Goal: Task Accomplishment & Management: Use online tool/utility

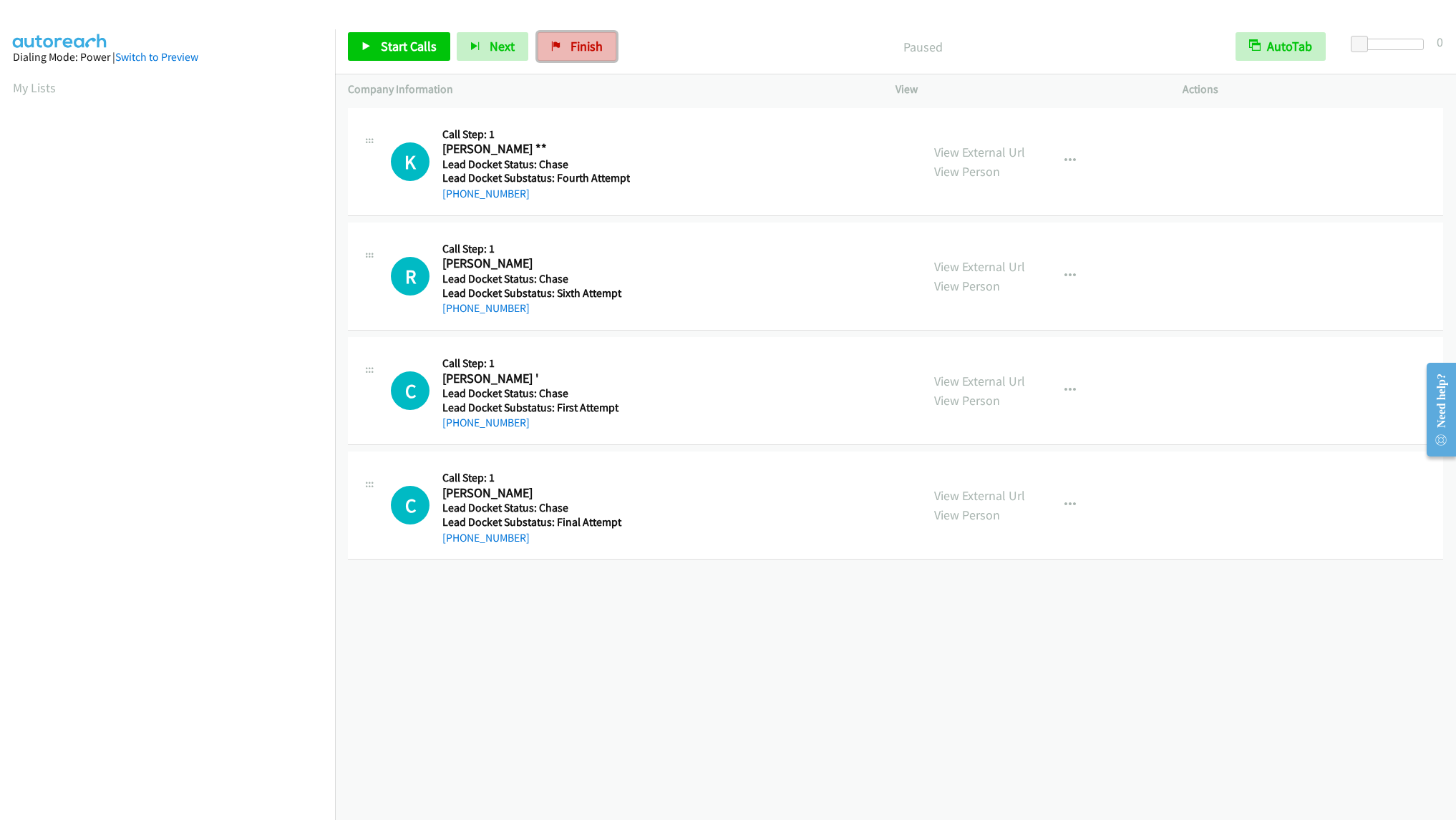
click at [558, 46] on link "Finish" at bounding box center [577, 47] width 78 height 28
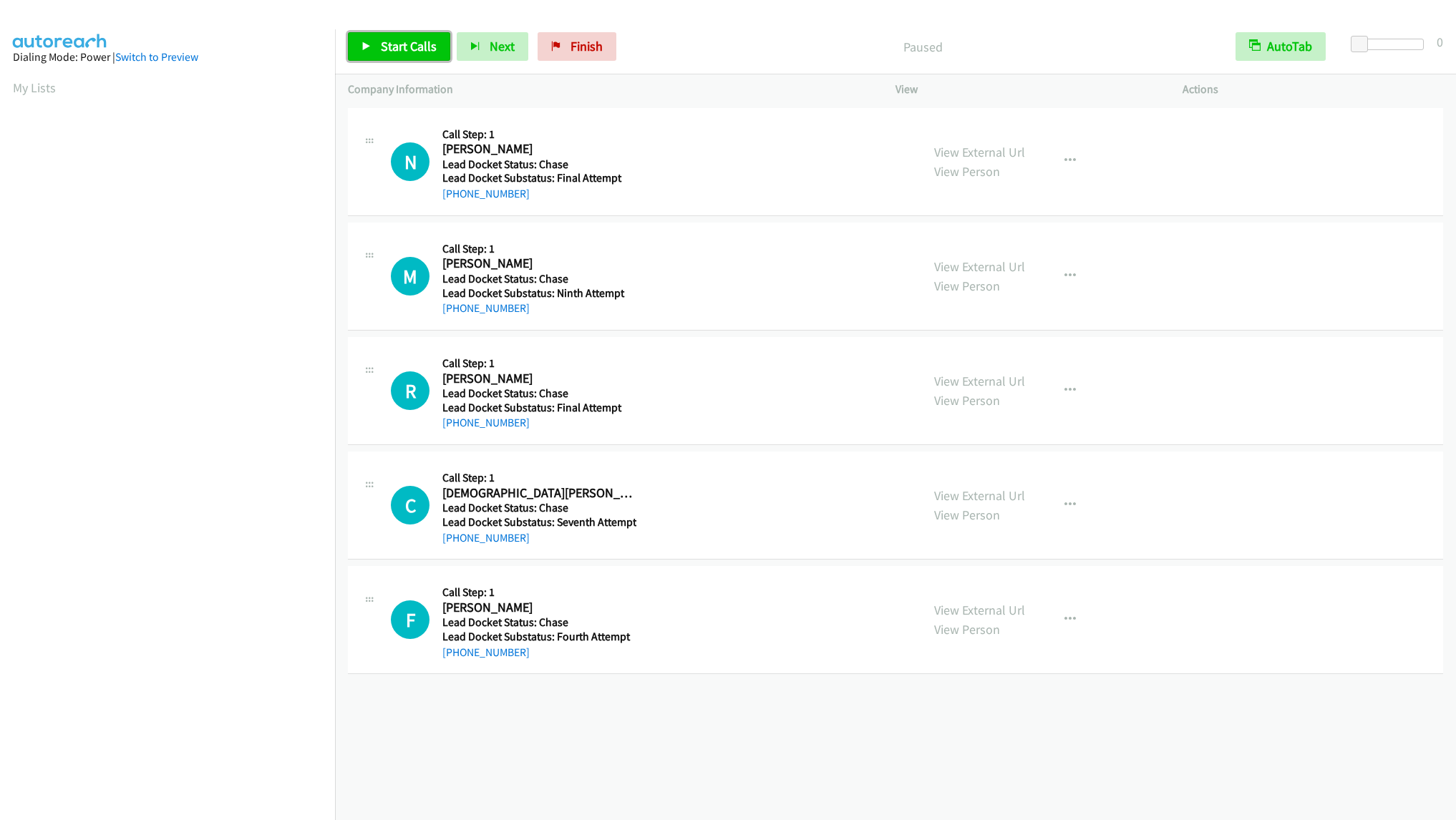
click at [417, 49] on span "Start Calls" at bounding box center [408, 47] width 56 height 17
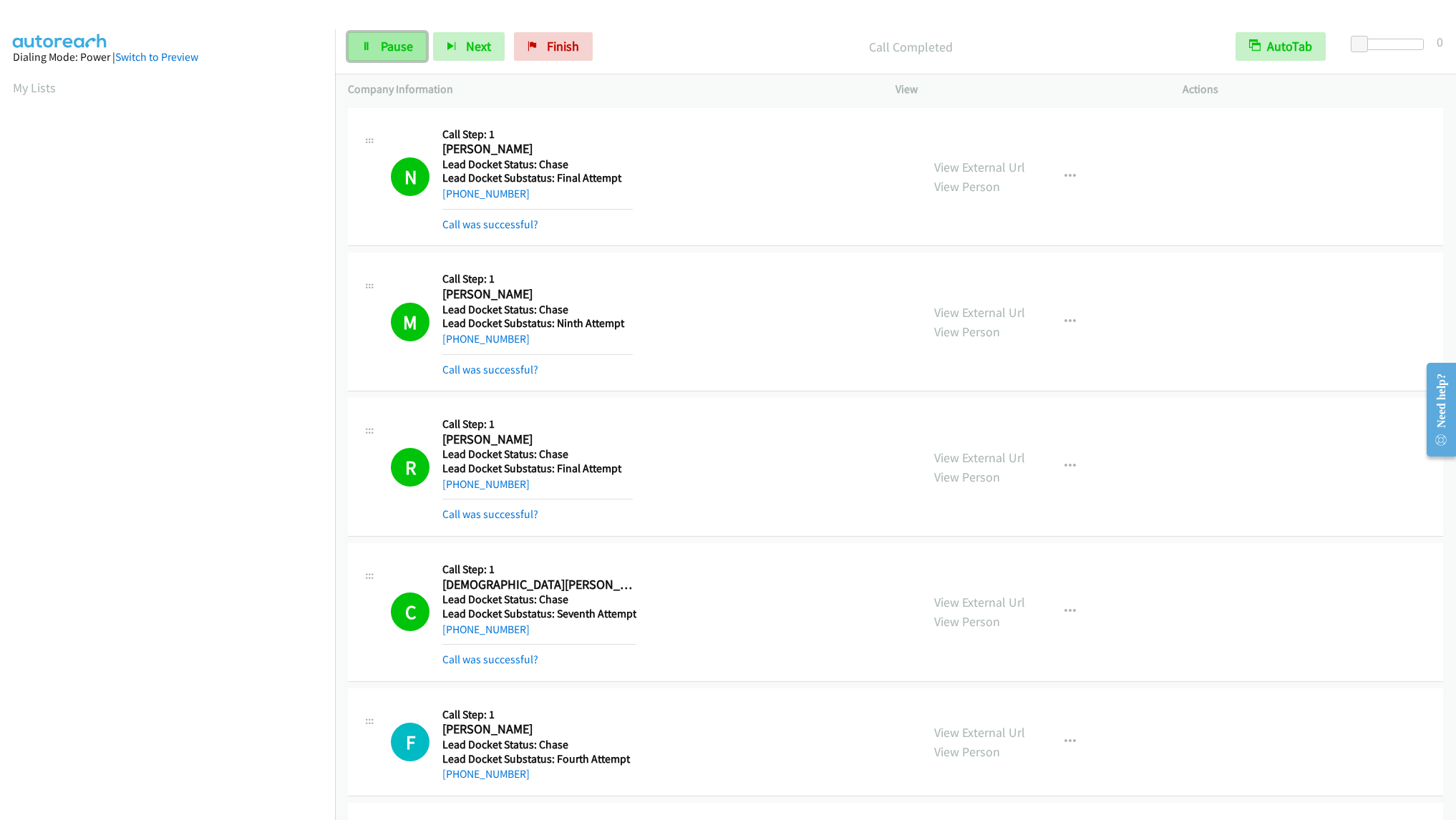
click at [374, 48] on link "Pause" at bounding box center [387, 47] width 78 height 28
click at [374, 48] on link "Start Calls" at bounding box center [398, 47] width 103 height 28
click at [403, 43] on span "Pause" at bounding box center [397, 47] width 33 height 17
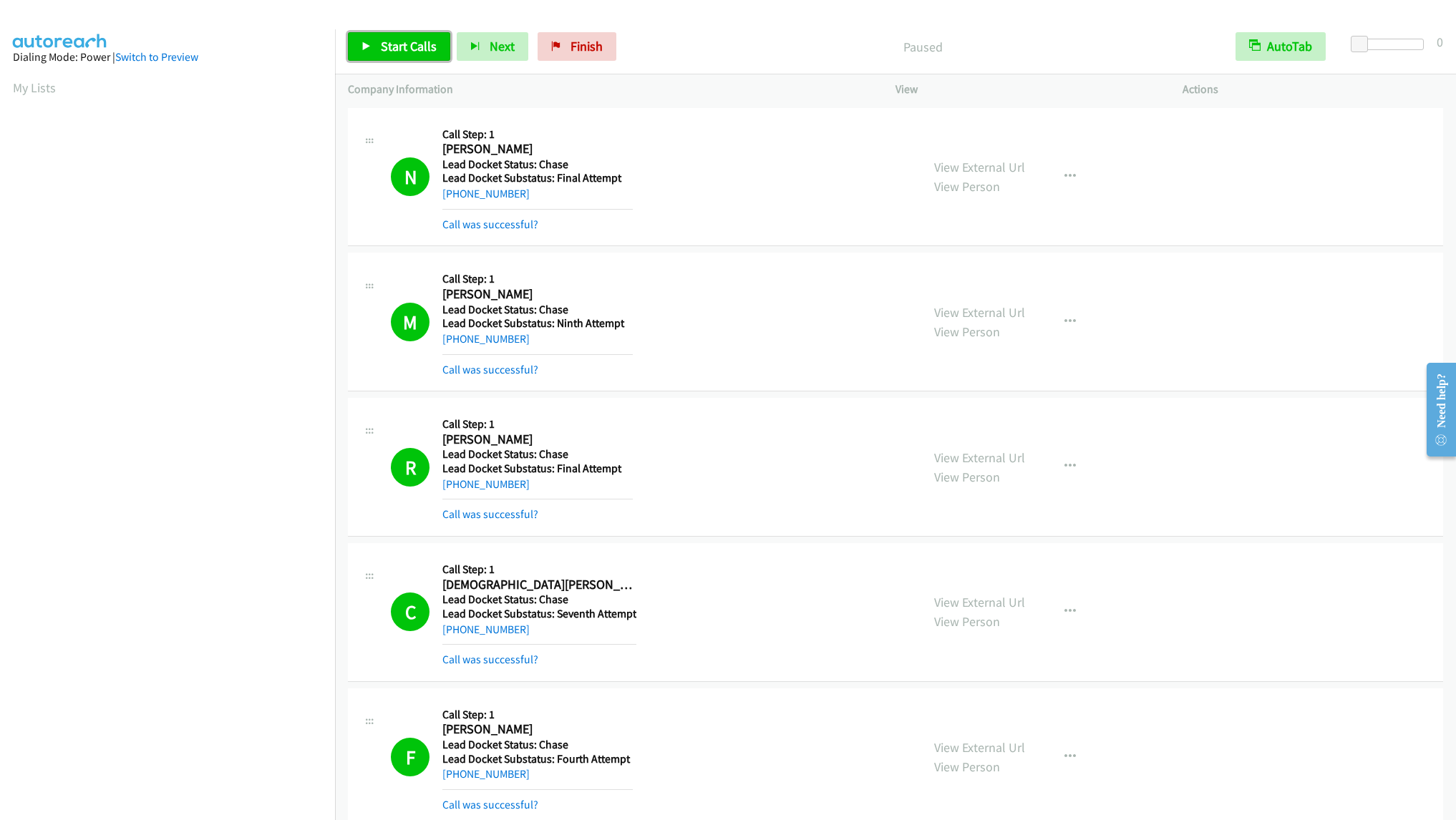
click at [374, 46] on link "Start Calls" at bounding box center [398, 47] width 103 height 28
click at [377, 38] on link "Pause" at bounding box center [387, 47] width 78 height 28
click at [377, 38] on link "Start Calls" at bounding box center [398, 47] width 103 height 28
click at [19, 92] on link "My Lists" at bounding box center [34, 88] width 43 height 17
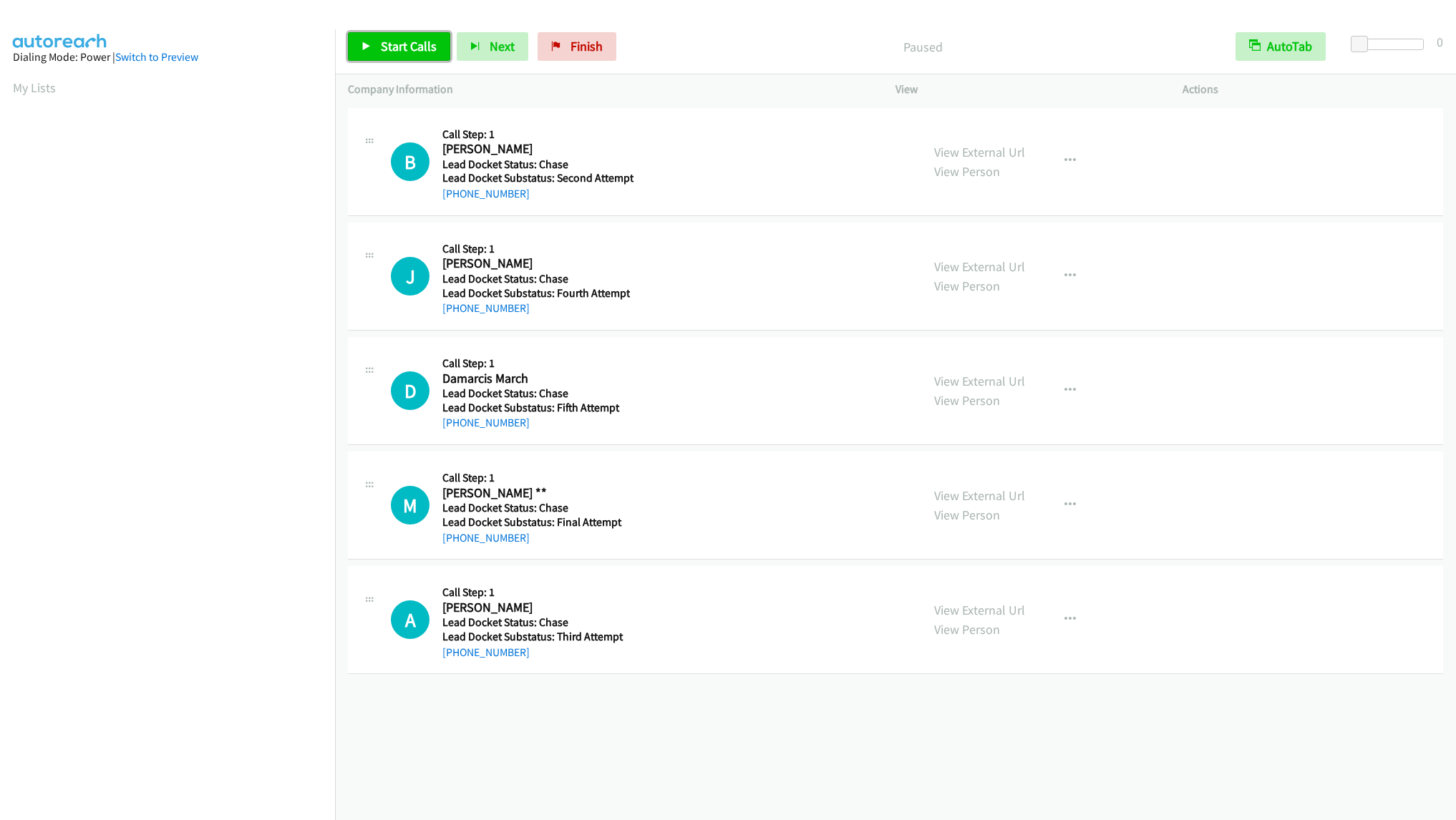
click at [384, 54] on link "Start Calls" at bounding box center [398, 47] width 103 height 28
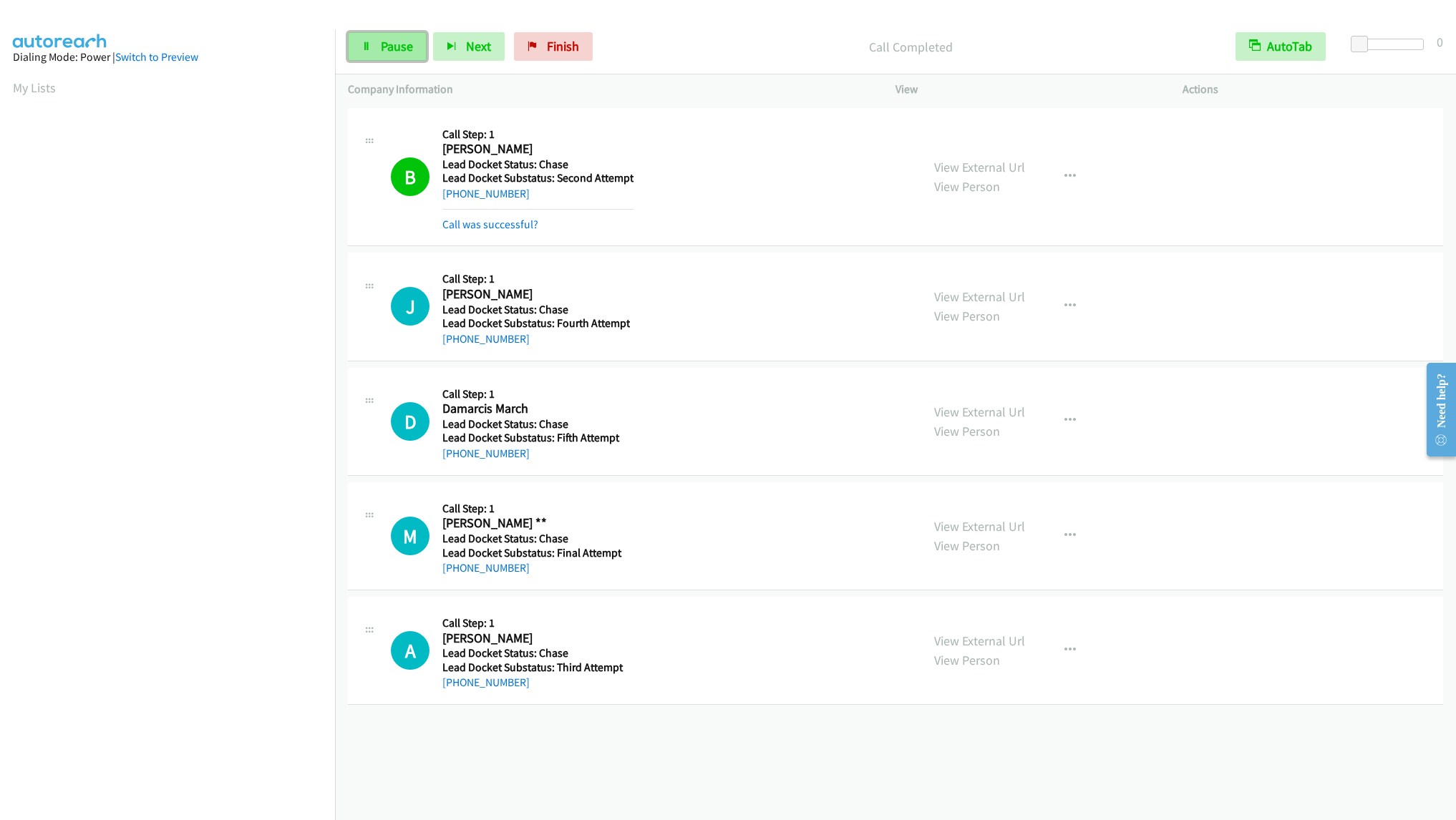
click at [388, 52] on span "Pause" at bounding box center [397, 47] width 33 height 17
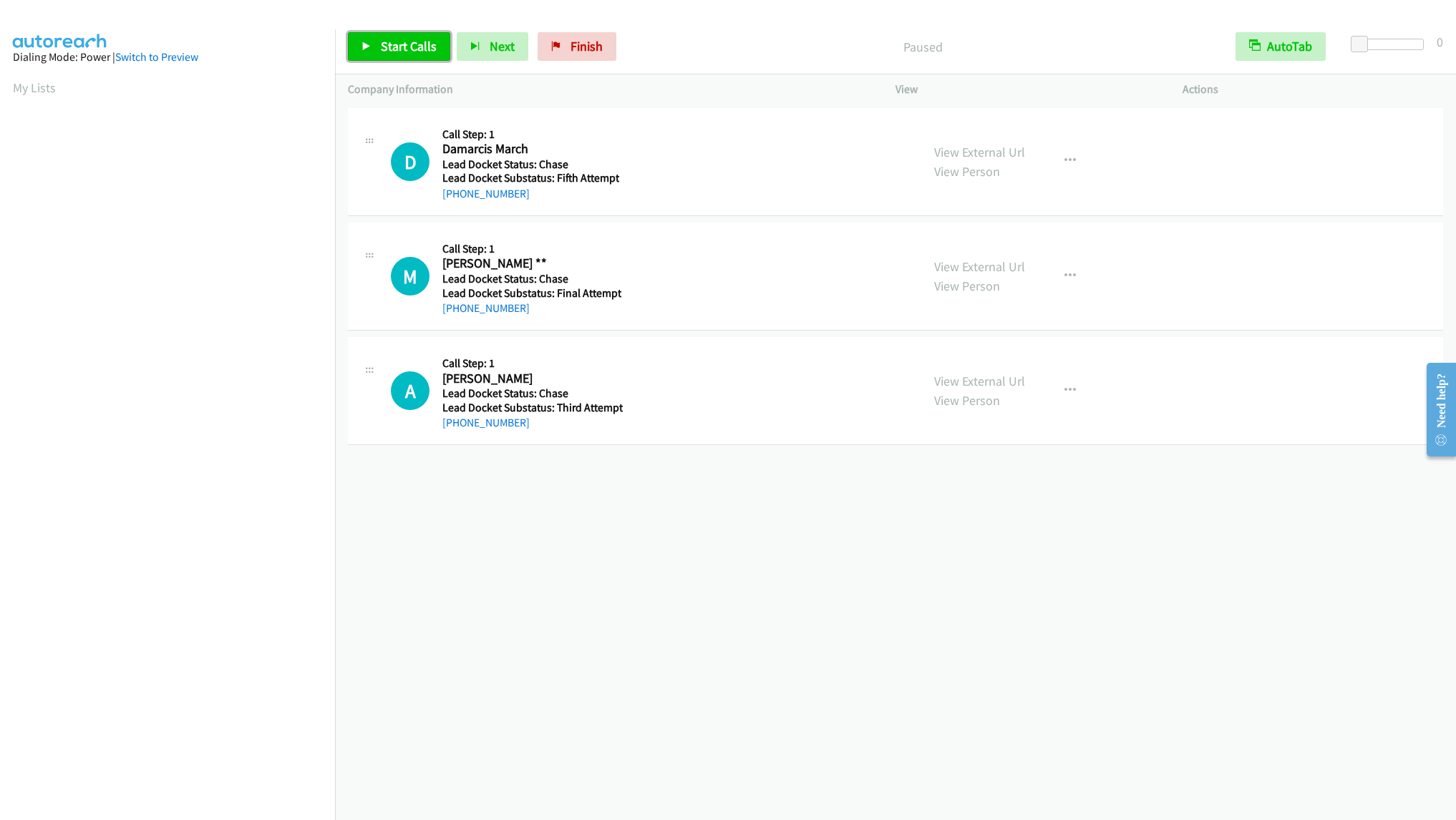
click at [396, 54] on link "Start Calls" at bounding box center [398, 47] width 103 height 28
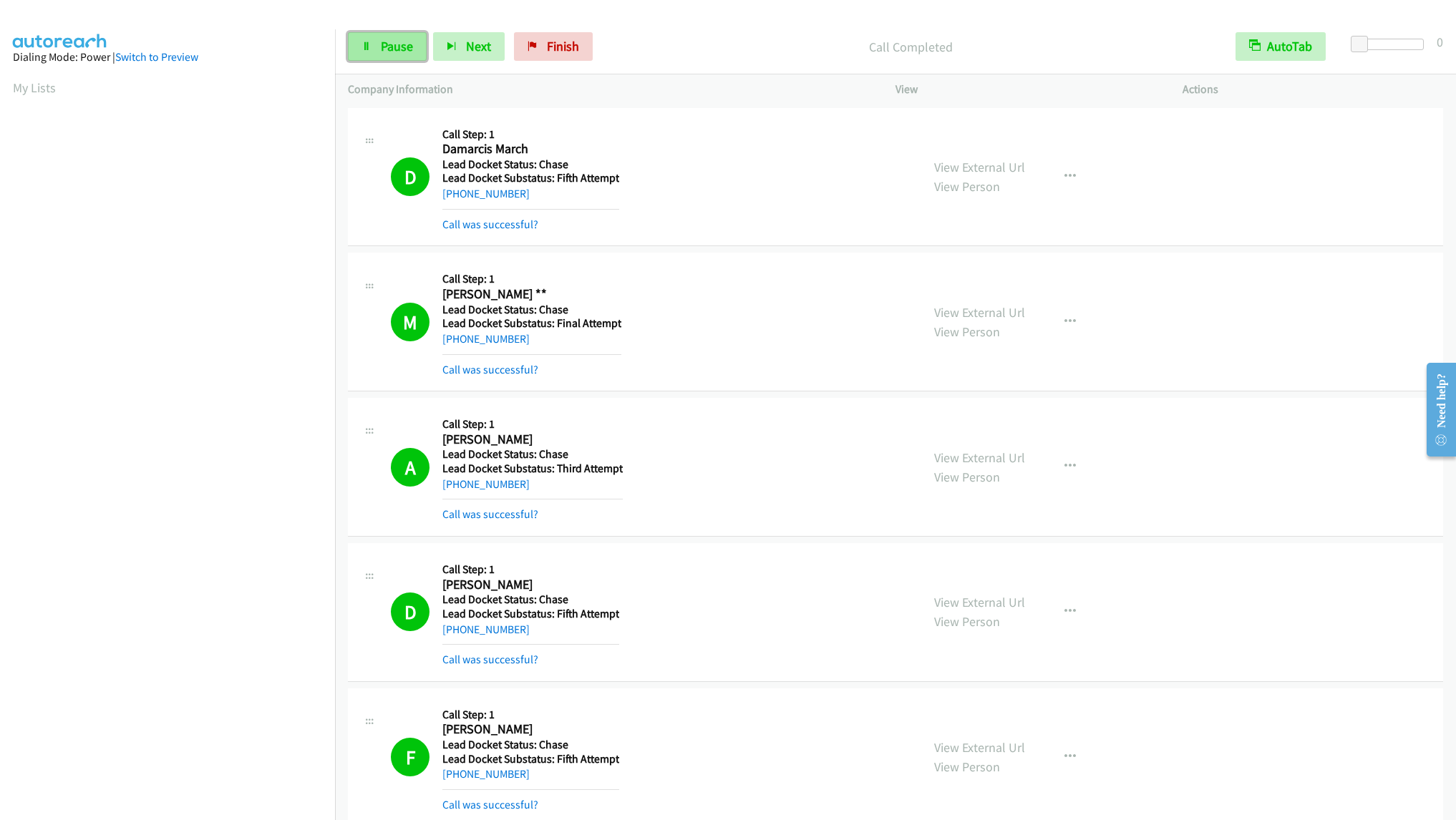
click at [404, 52] on span "Pause" at bounding box center [397, 47] width 33 height 17
click at [388, 48] on span "Start Calls" at bounding box center [408, 47] width 56 height 17
click at [385, 46] on span "Pause" at bounding box center [397, 47] width 33 height 17
click at [387, 58] on link "Start Calls" at bounding box center [398, 47] width 103 height 28
click at [388, 38] on link "Pause" at bounding box center [387, 47] width 78 height 28
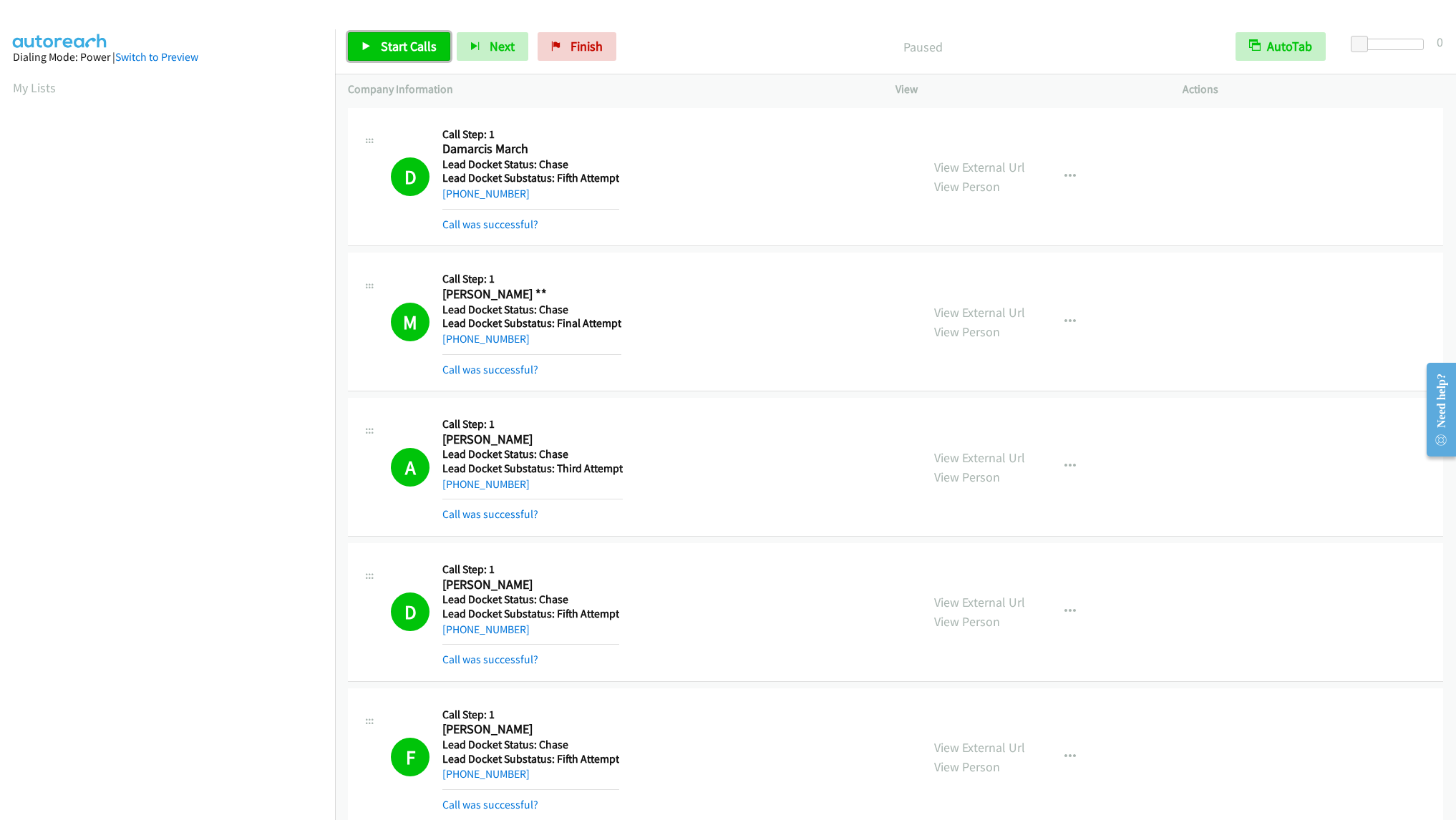
click at [388, 45] on span "Start Calls" at bounding box center [408, 47] width 56 height 17
click at [467, 52] on span "Next" at bounding box center [478, 47] width 25 height 17
click at [385, 53] on span "Pause" at bounding box center [397, 47] width 33 height 17
click at [384, 48] on span "Start Calls" at bounding box center [408, 47] width 56 height 17
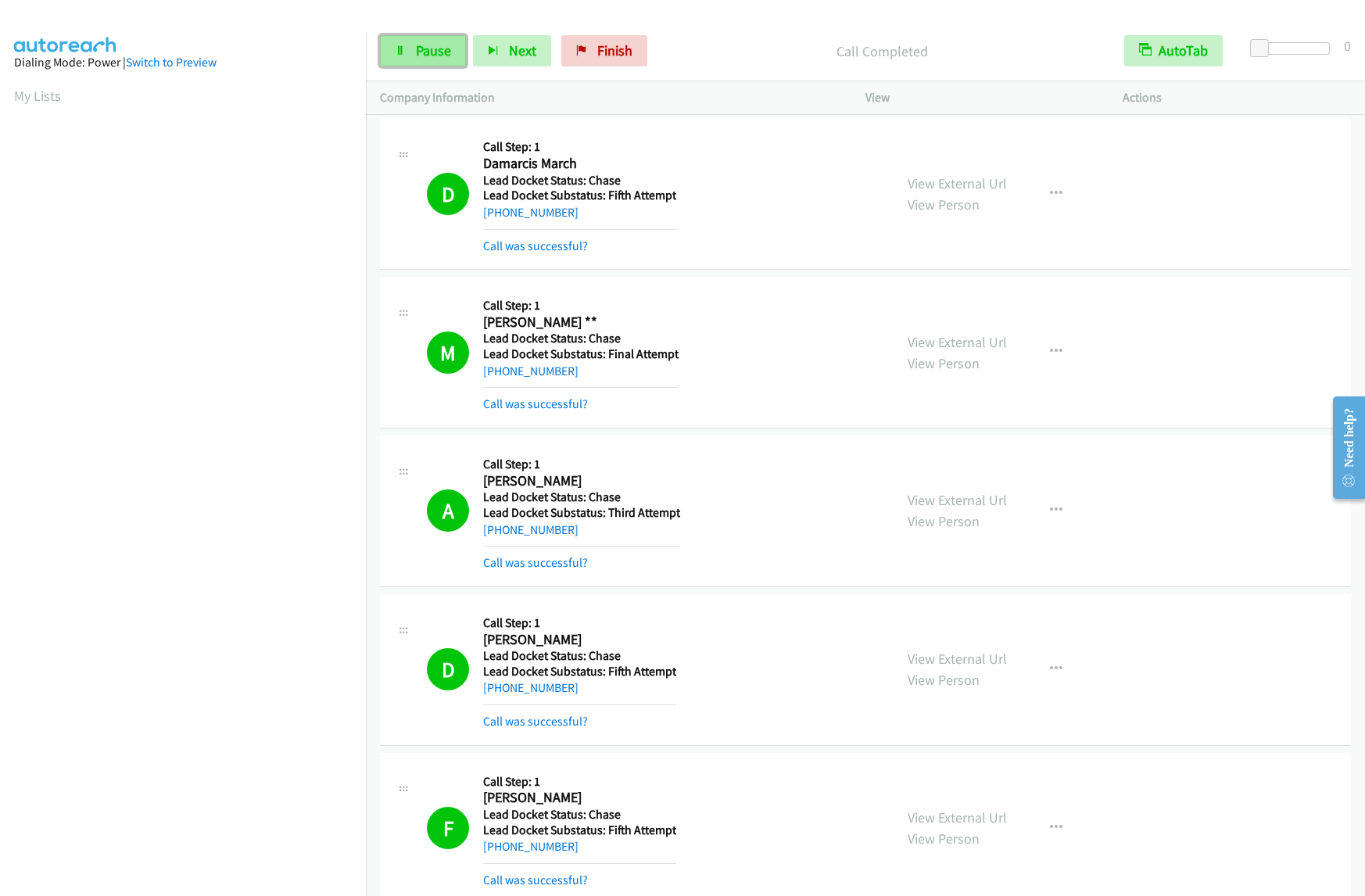
click at [433, 54] on span "Pause" at bounding box center [433, 51] width 36 height 18
click at [438, 49] on span "Start Calls" at bounding box center [446, 51] width 61 height 18
click at [411, 56] on link "Pause" at bounding box center [423, 51] width 86 height 31
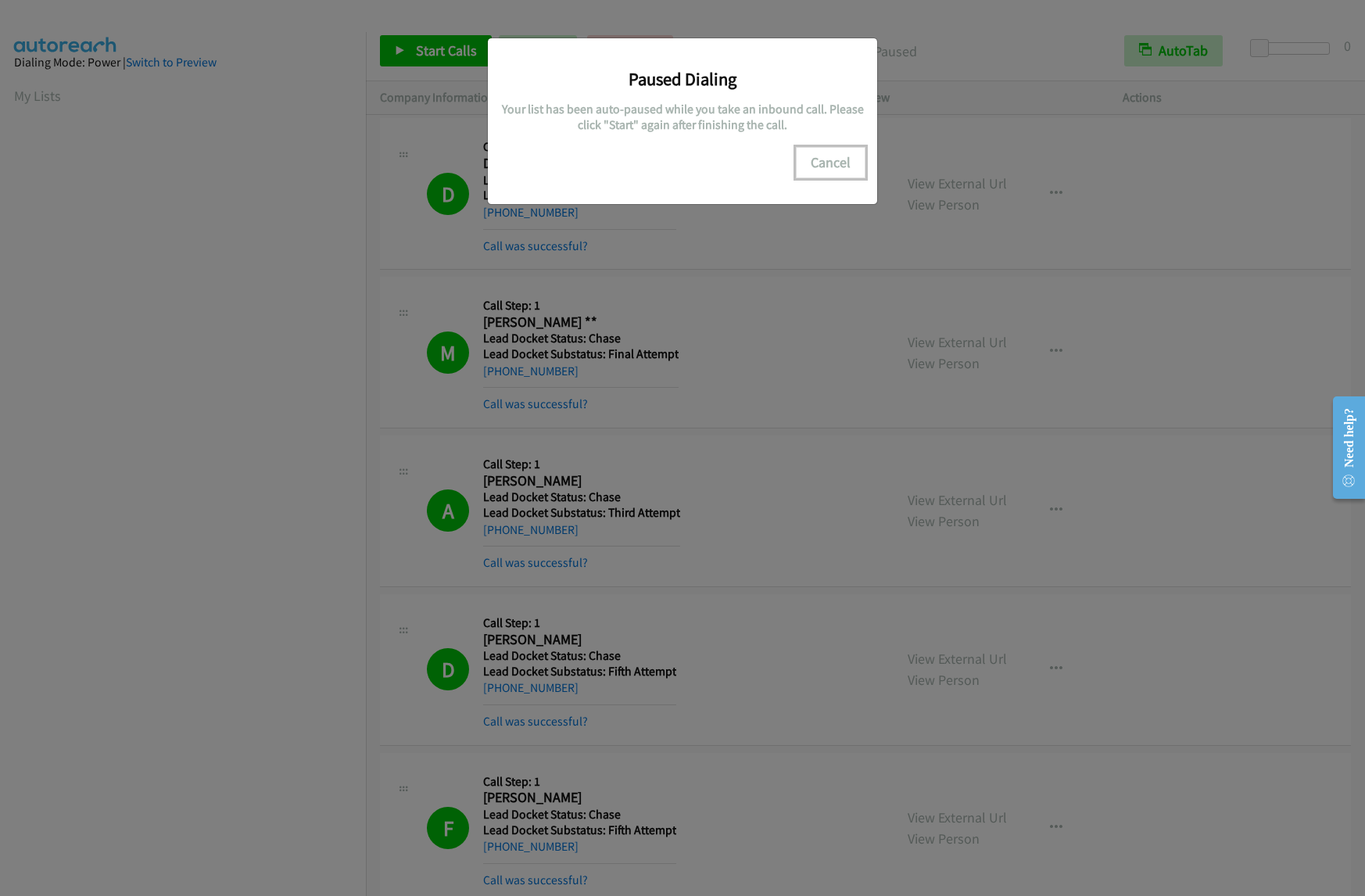
click at [844, 164] on button "Cancel" at bounding box center [830, 162] width 69 height 31
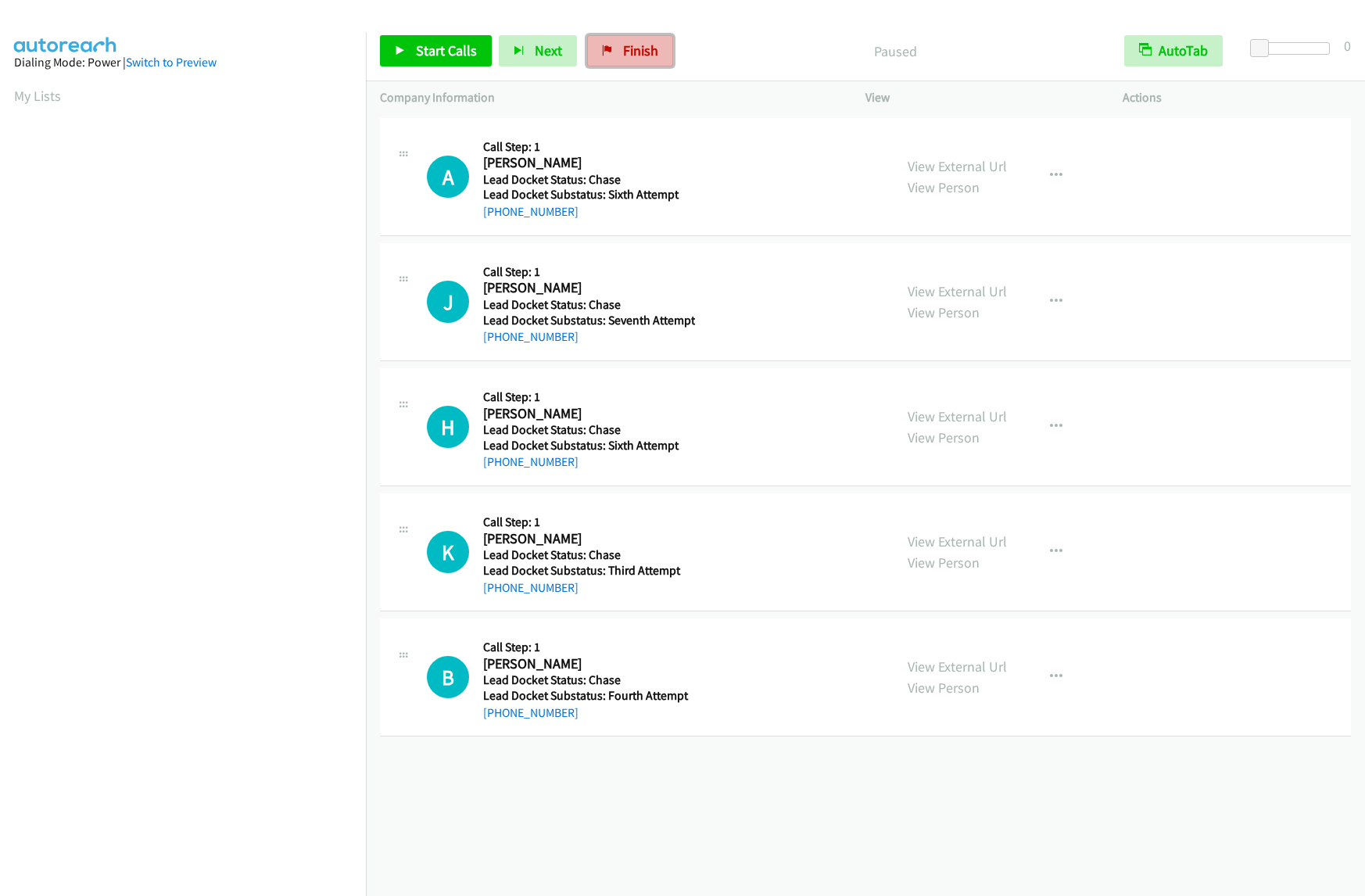
click at [632, 53] on span "Finish" at bounding box center [640, 51] width 36 height 18
click at [418, 43] on span "Start Calls" at bounding box center [446, 51] width 61 height 18
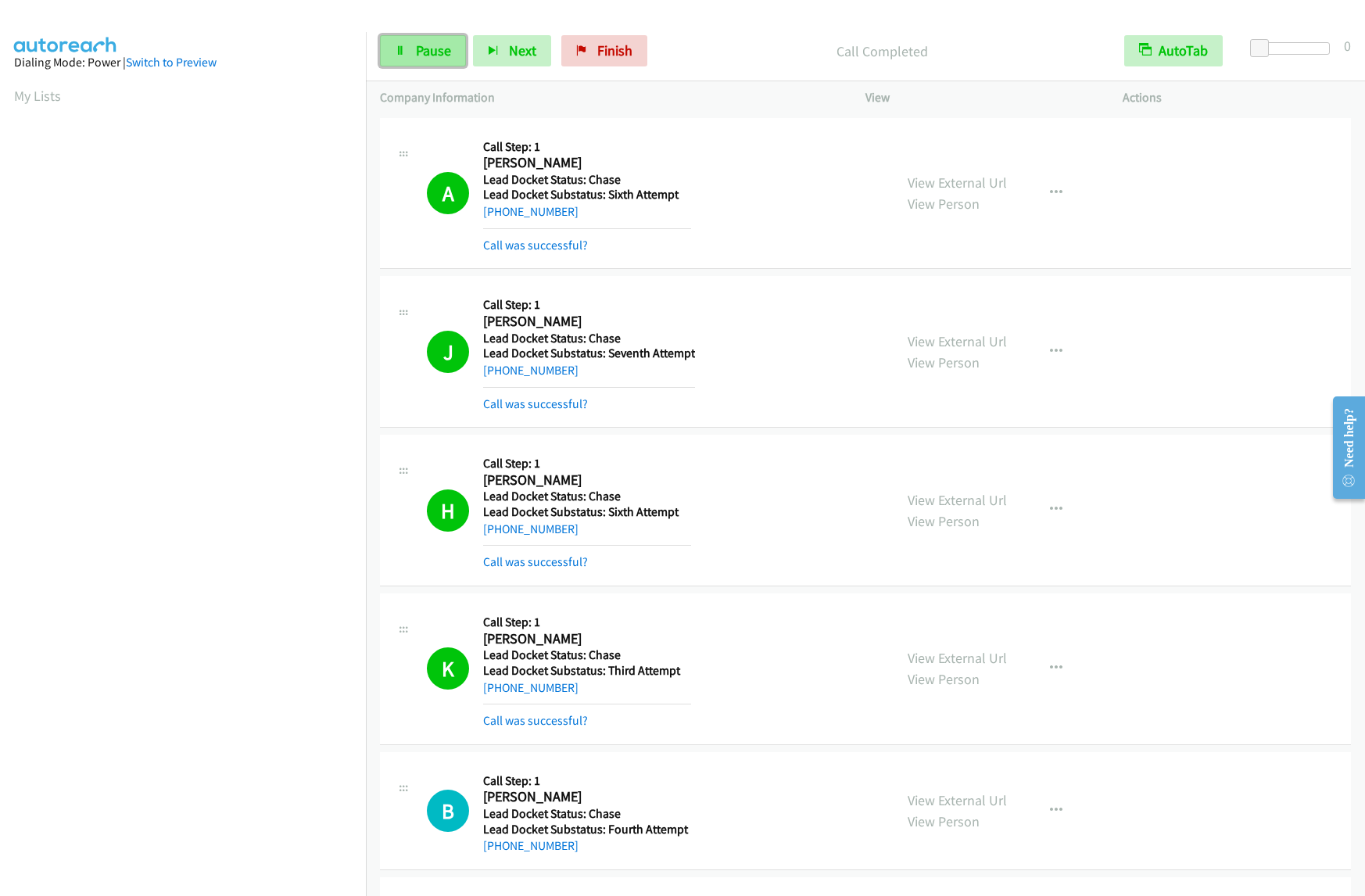
click at [428, 60] on link "Pause" at bounding box center [423, 51] width 86 height 31
click at [426, 57] on span "Start Calls" at bounding box center [446, 51] width 61 height 18
click at [423, 59] on link "Pause" at bounding box center [423, 51] width 86 height 31
drag, startPoint x: 423, startPoint y: 59, endPoint x: 414, endPoint y: 41, distance: 20.1
click at [414, 41] on link "Start Calls" at bounding box center [435, 51] width 112 height 31
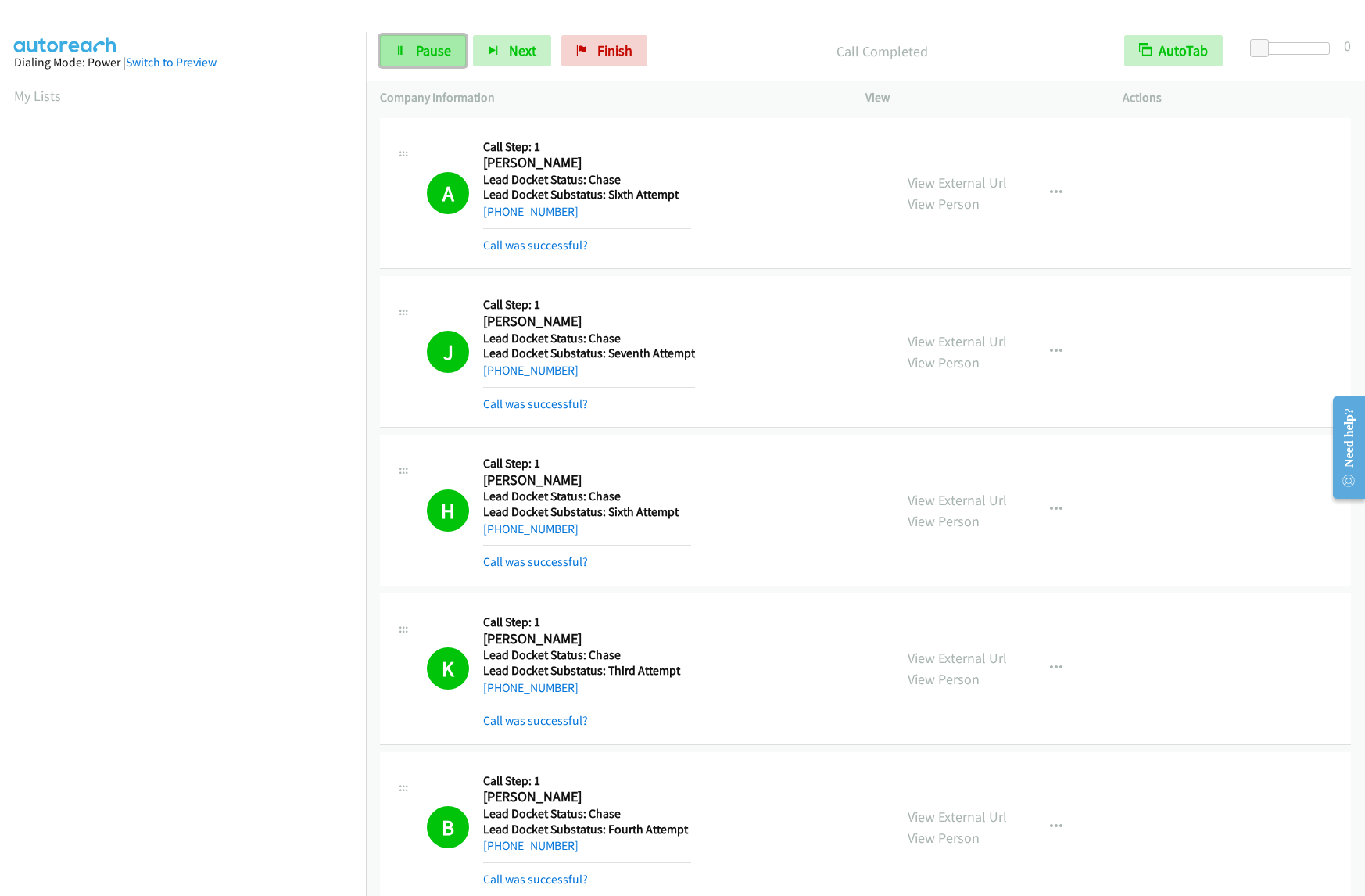
click at [413, 59] on link "Pause" at bounding box center [423, 51] width 86 height 31
click at [413, 59] on link "Start Calls" at bounding box center [435, 51] width 112 height 31
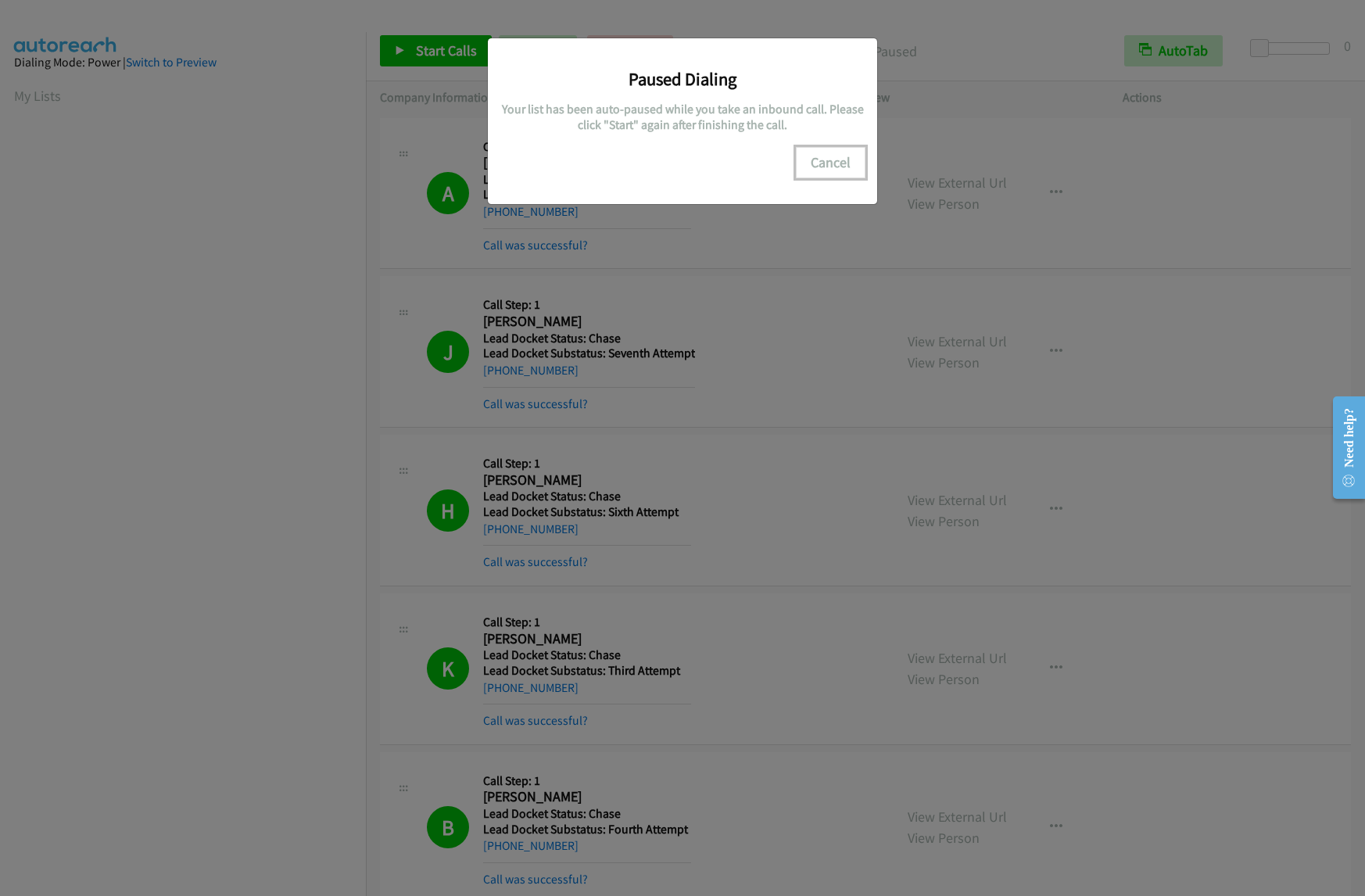
click at [844, 168] on button "Cancel" at bounding box center [830, 162] width 69 height 31
click at [819, 168] on button "Cancel" at bounding box center [830, 162] width 69 height 31
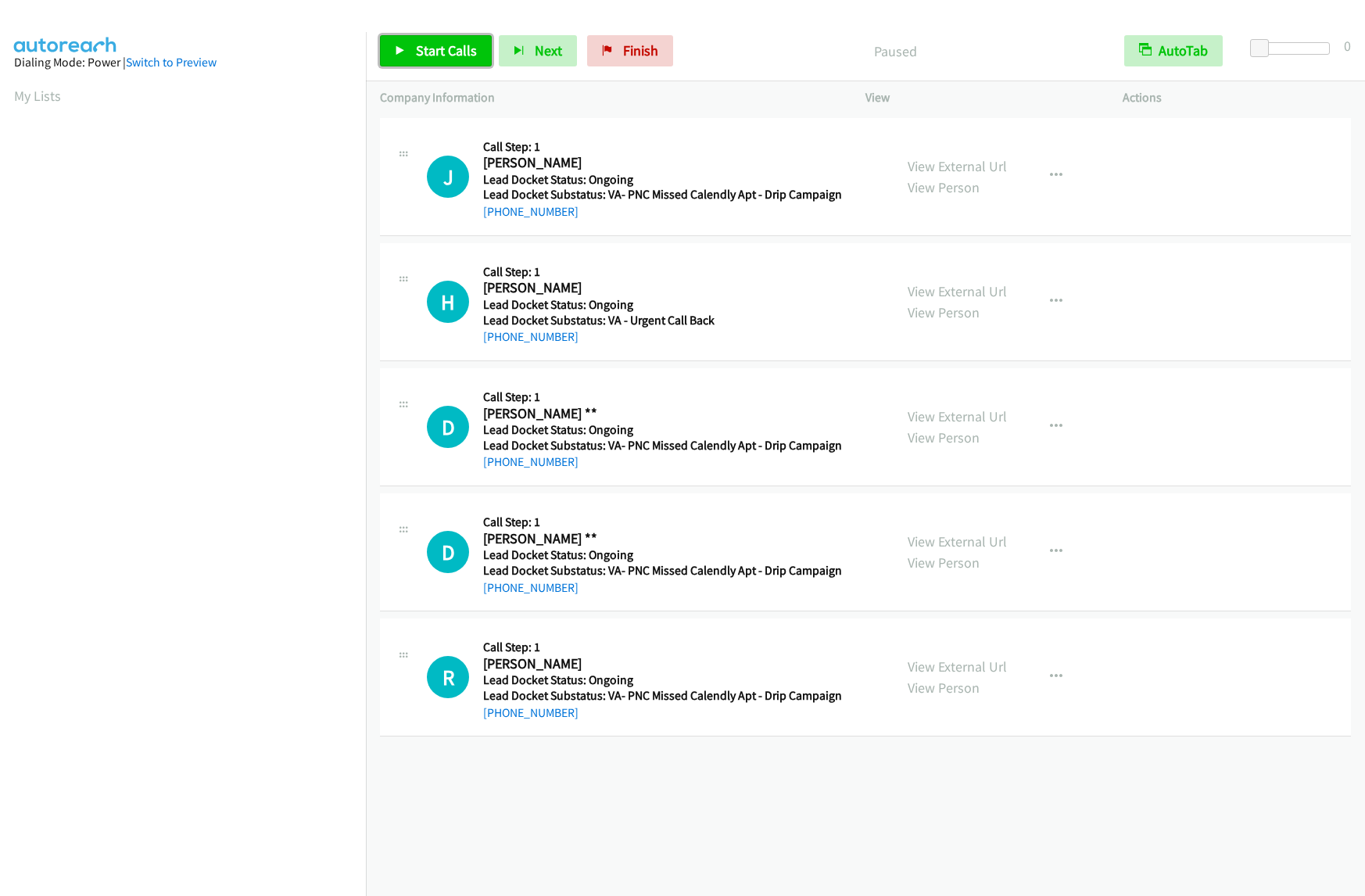
click at [434, 52] on span "Start Calls" at bounding box center [446, 51] width 61 height 18
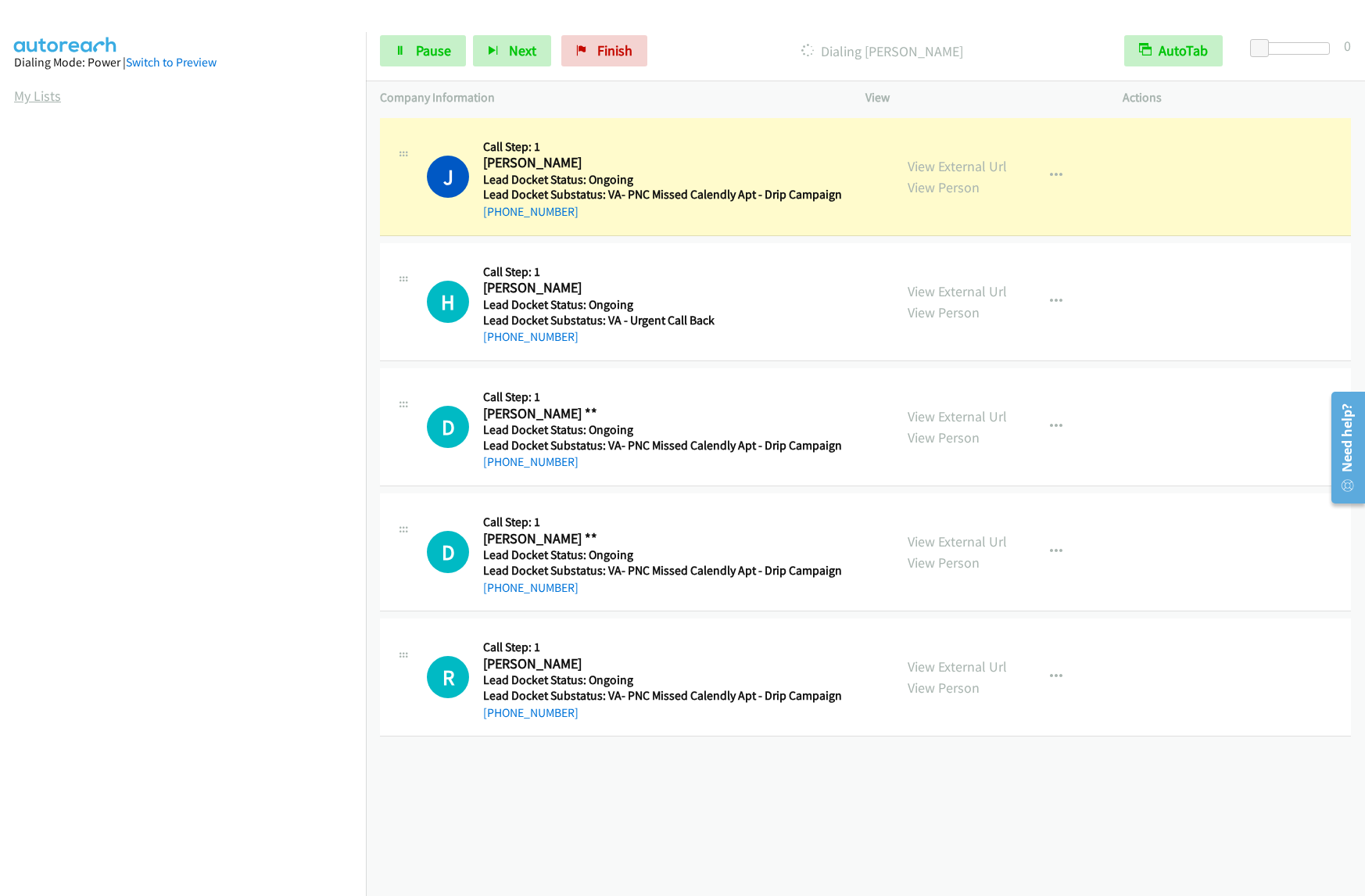
drag, startPoint x: 8, startPoint y: 94, endPoint x: 18, endPoint y: 93, distance: 10.0
click at [8, 94] on aside "Dialing Mode: Power | Switch to Preview My Lists" at bounding box center [183, 464] width 366 height 866
click at [2, 91] on aside "Dialing Mode: Power | Switch to Preview My Lists" at bounding box center [183, 464] width 366 height 866
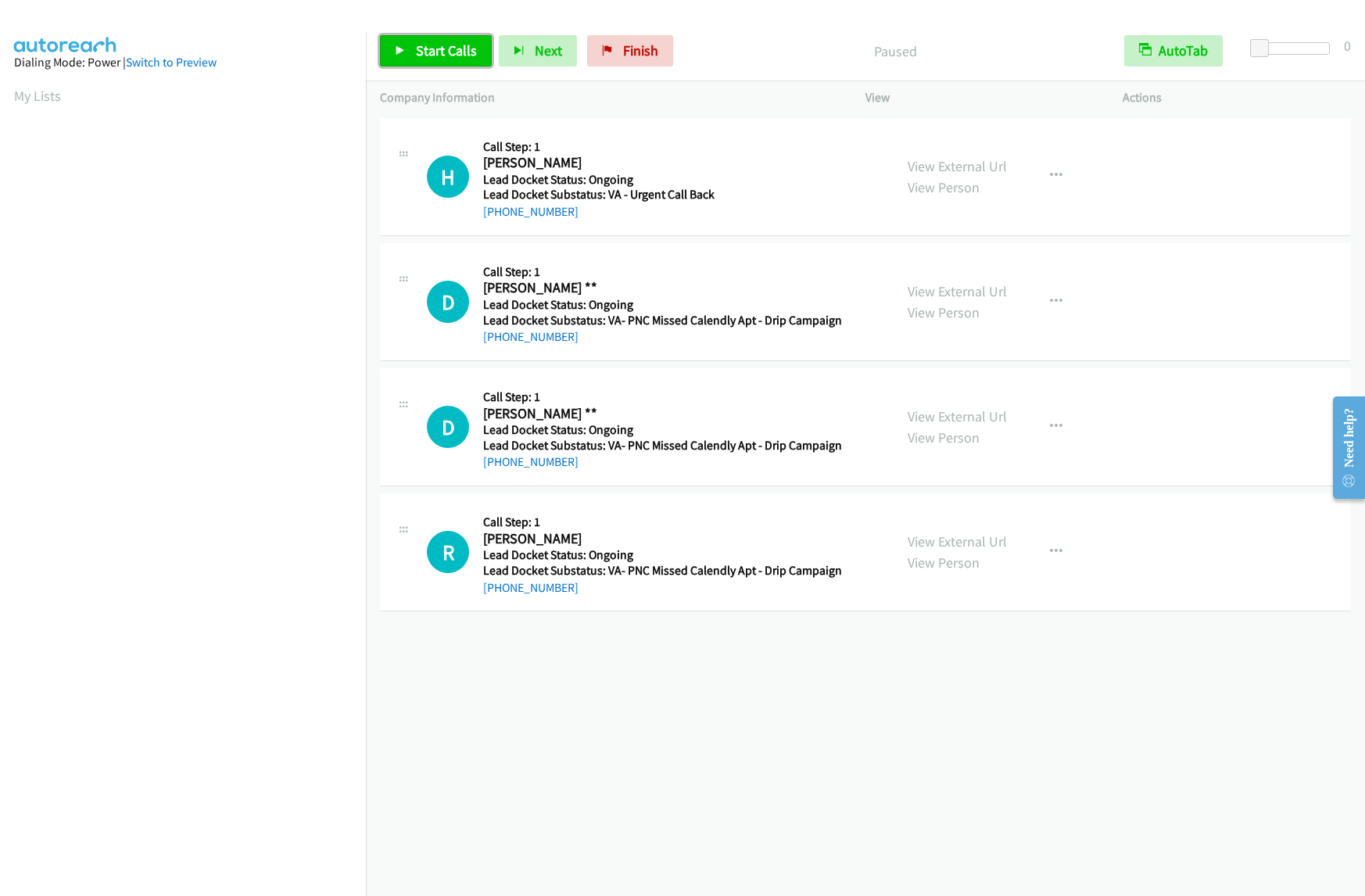
click at [423, 55] on span "Start Calls" at bounding box center [446, 51] width 61 height 18
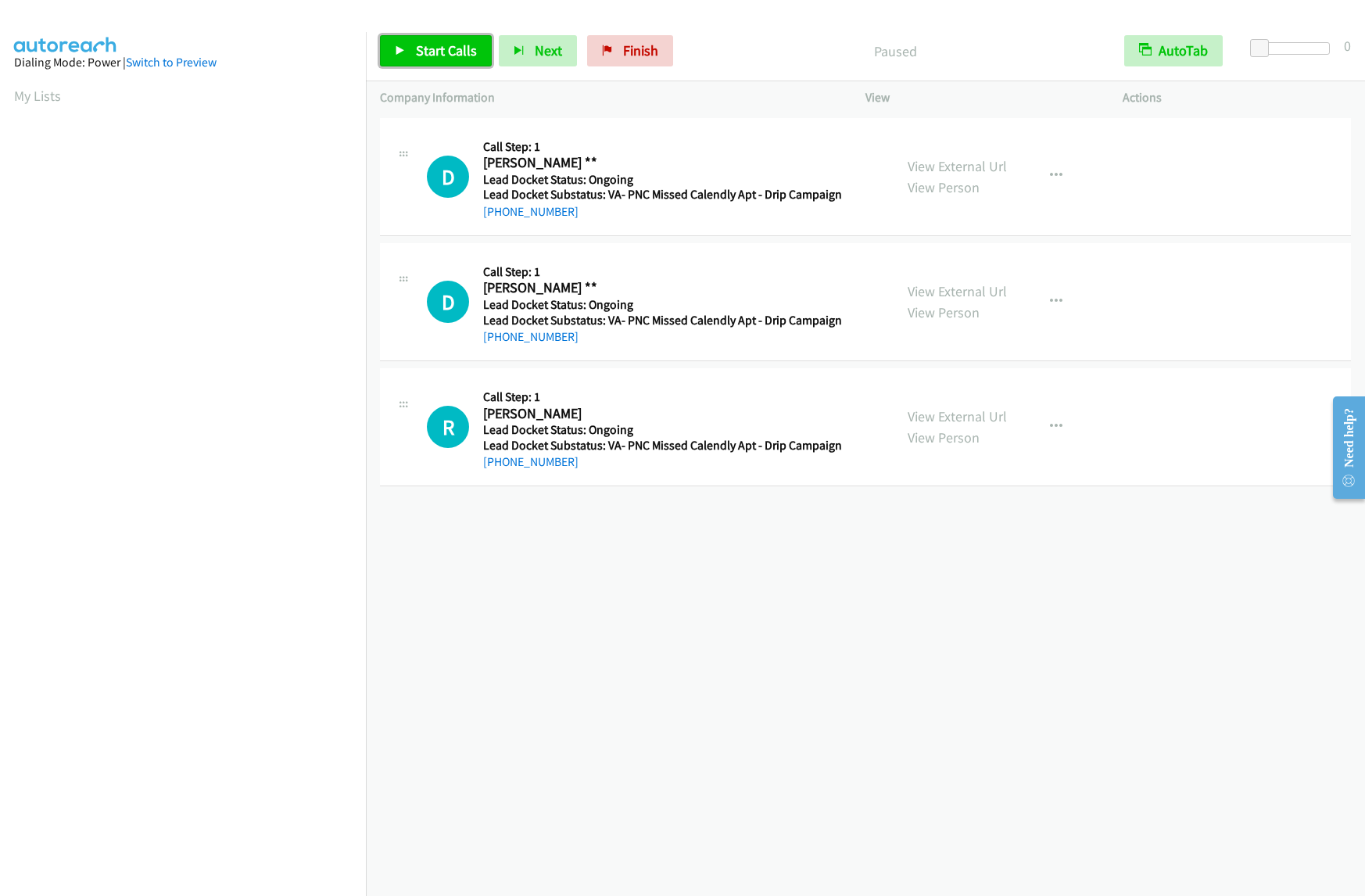
click at [416, 45] on span "Start Calls" at bounding box center [446, 51] width 61 height 18
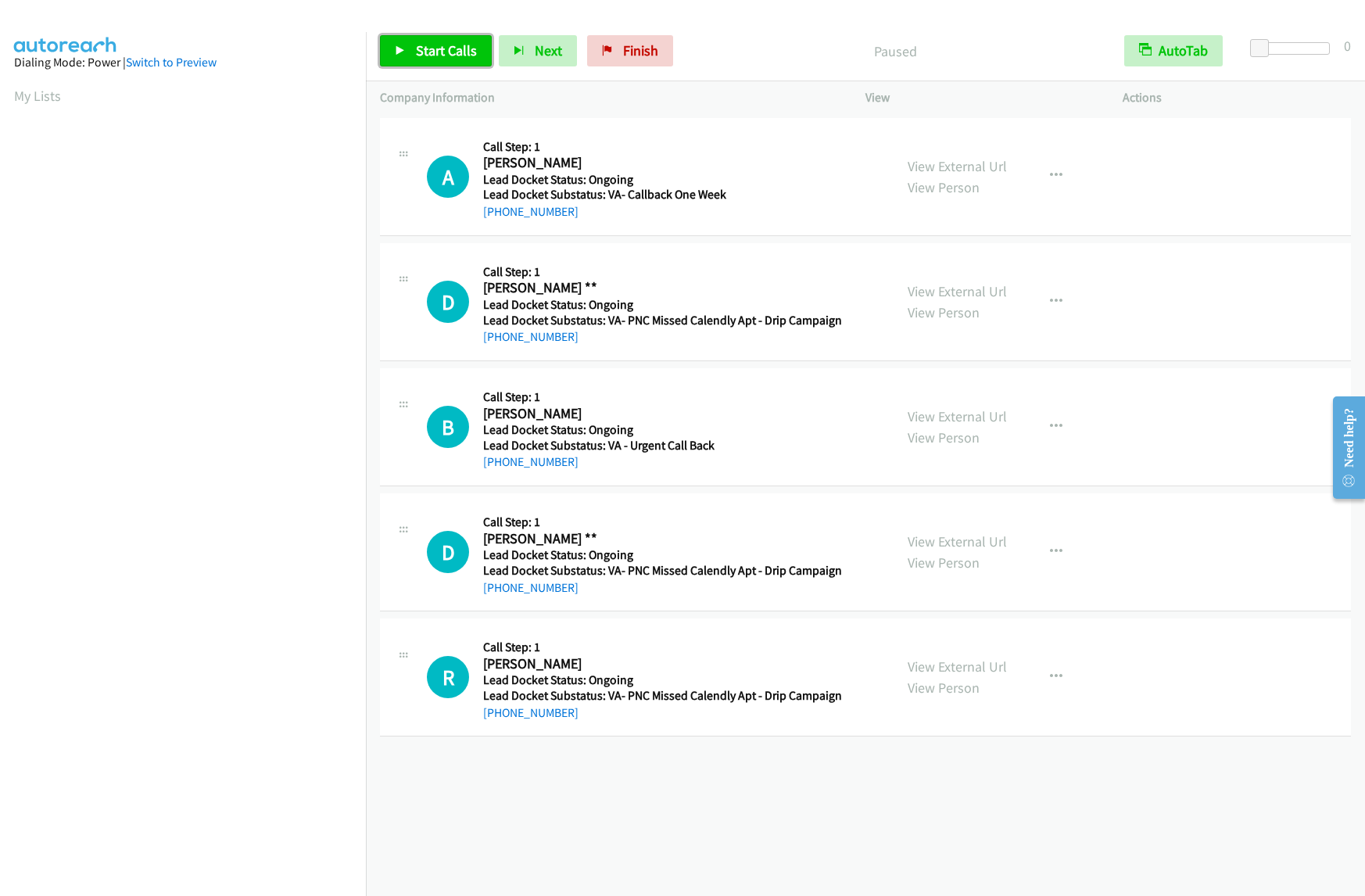
click at [446, 54] on span "Start Calls" at bounding box center [446, 51] width 61 height 18
click at [416, 64] on link "Pause" at bounding box center [423, 51] width 86 height 31
click at [419, 60] on link "Start Calls" at bounding box center [435, 51] width 112 height 31
click at [1276, 180] on div "A Callback Scheduled Call Step: 1 Aaron Lawrence America/Chicago Lead Docket St…" at bounding box center [865, 178] width 972 height 118
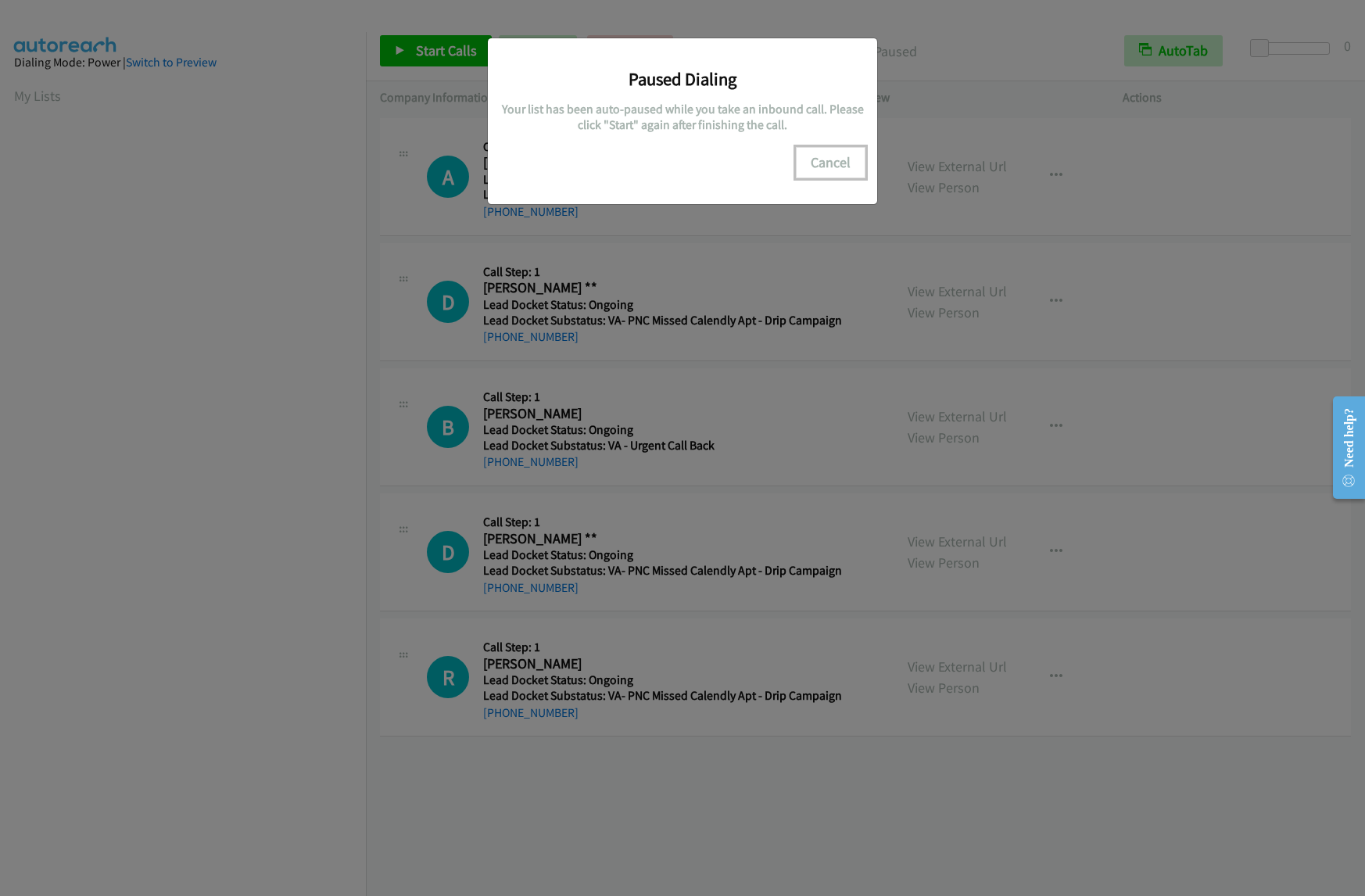
click at [845, 174] on button "Cancel" at bounding box center [830, 162] width 69 height 31
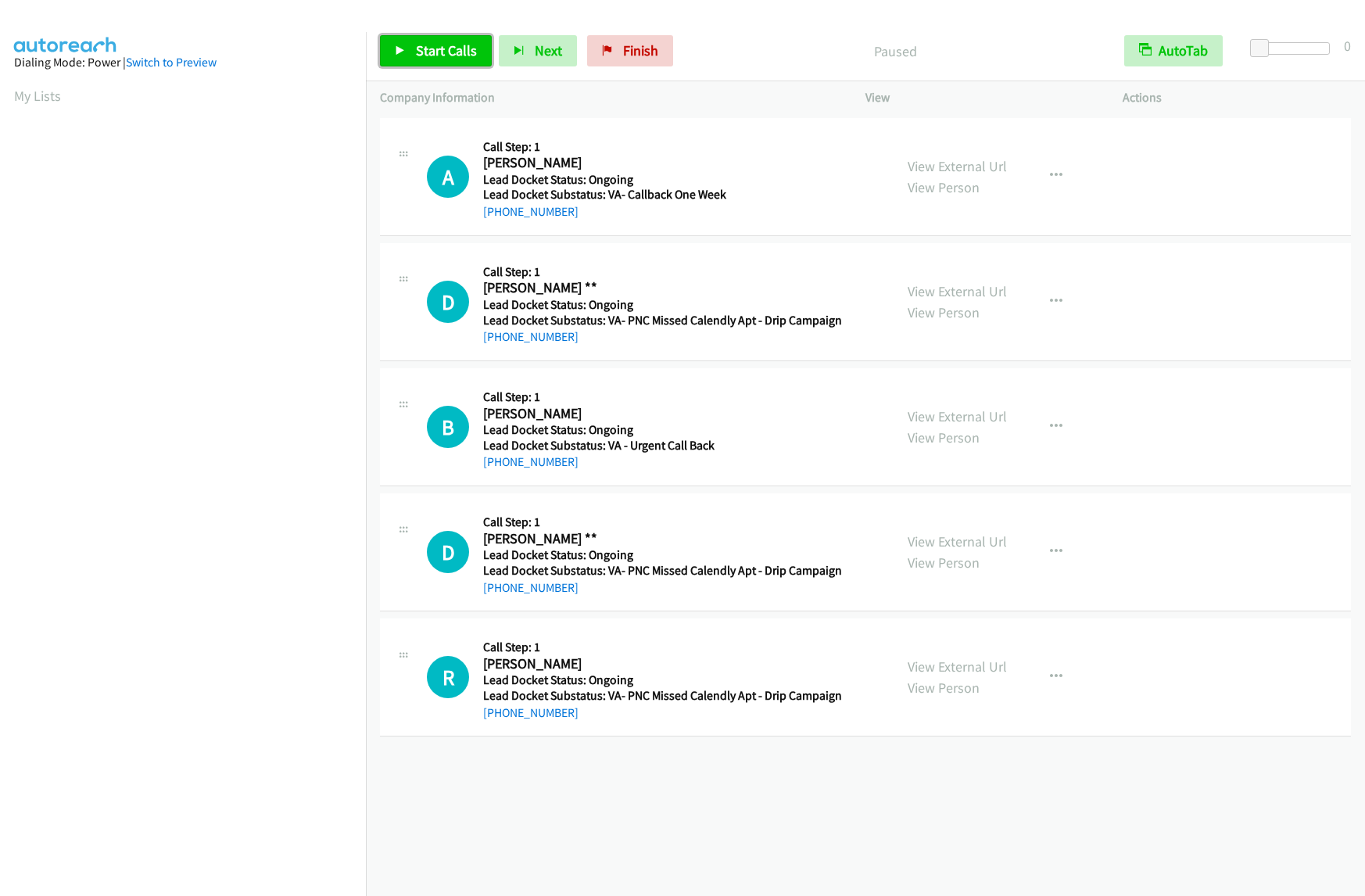
click at [425, 53] on span "Start Calls" at bounding box center [446, 51] width 61 height 18
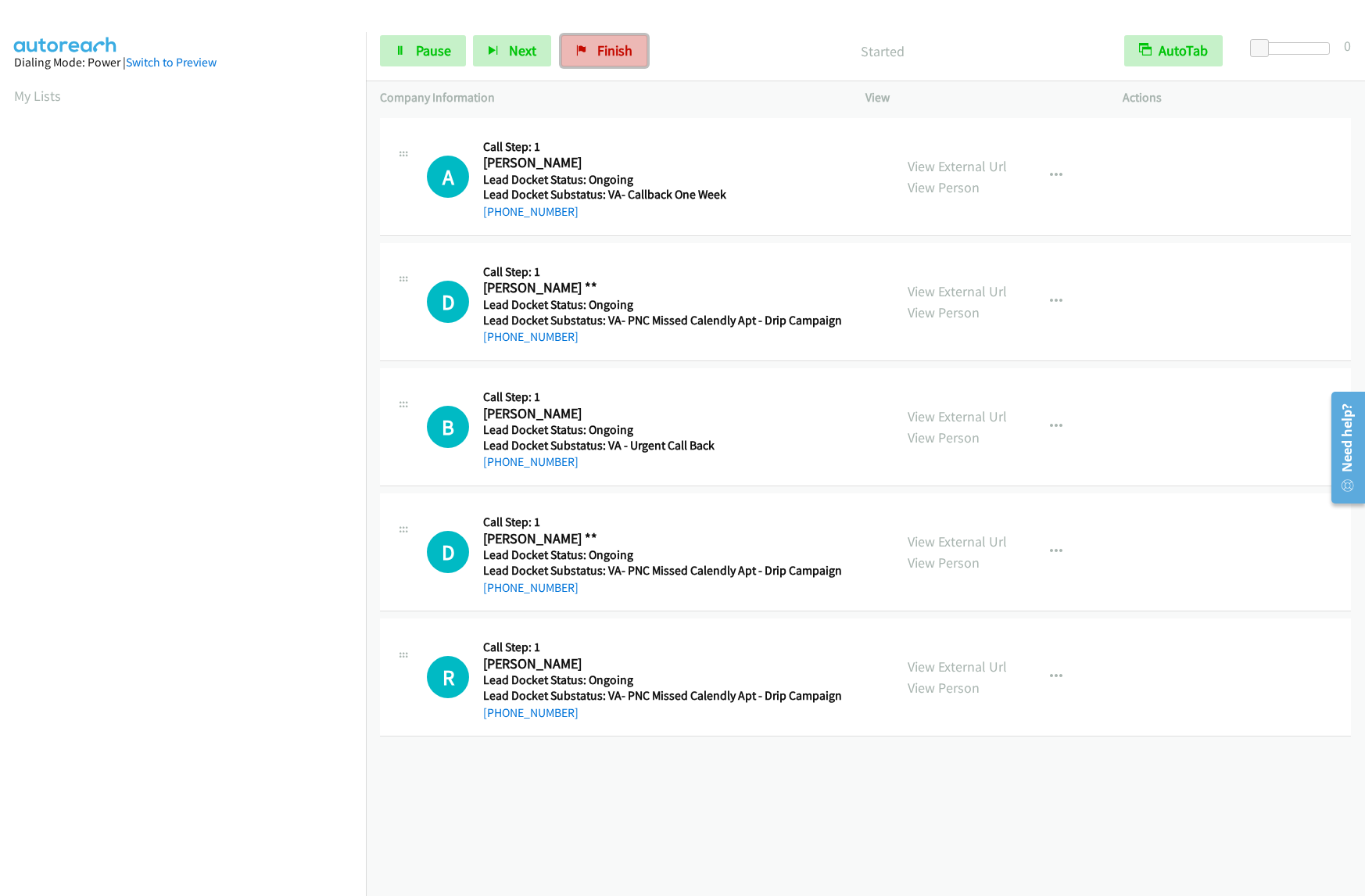
click at [606, 47] on span "Finish" at bounding box center [615, 51] width 36 height 18
click at [443, 53] on span "Start Calls" at bounding box center [446, 51] width 61 height 18
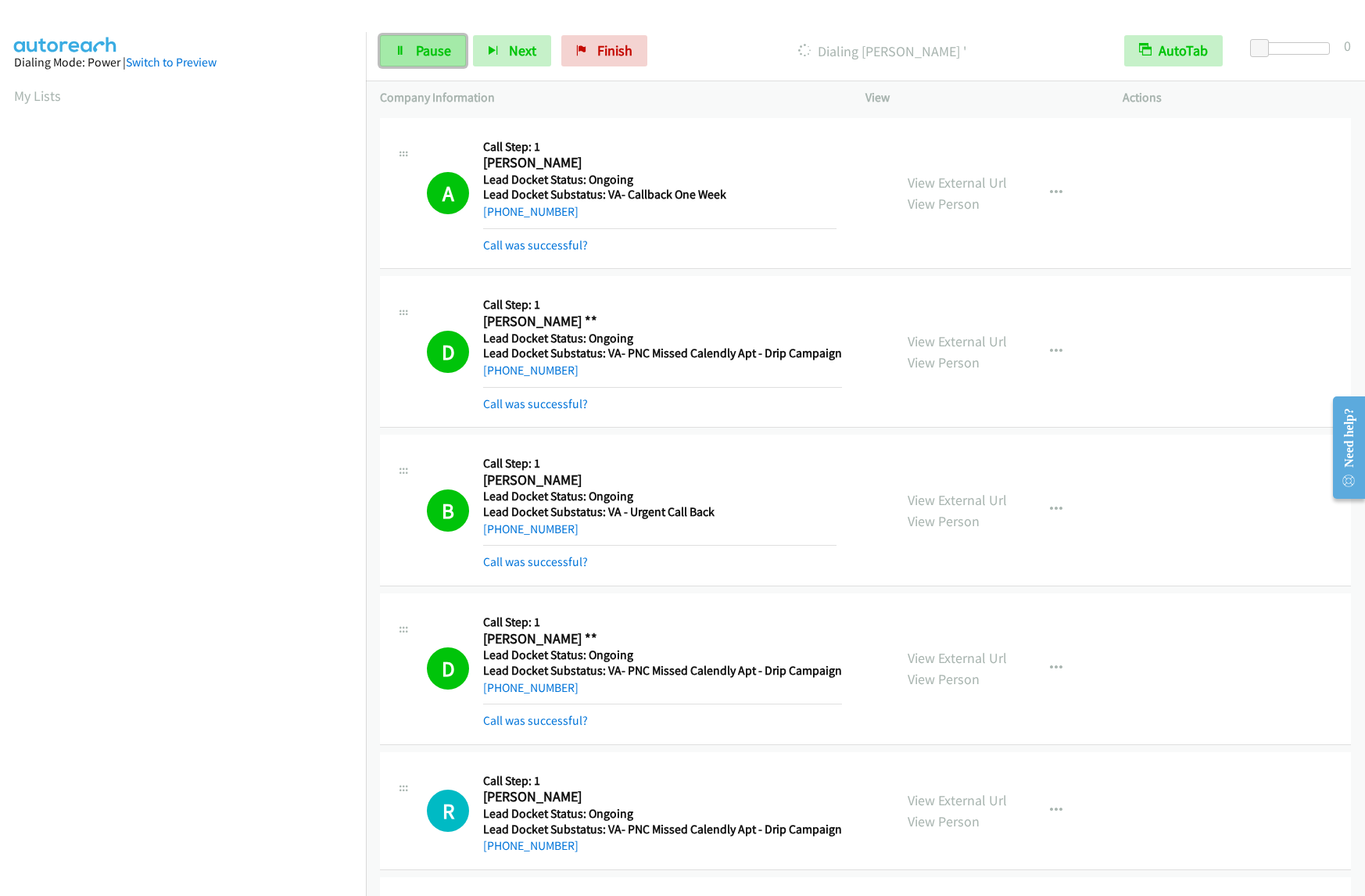
click at [429, 62] on link "Pause" at bounding box center [423, 51] width 86 height 31
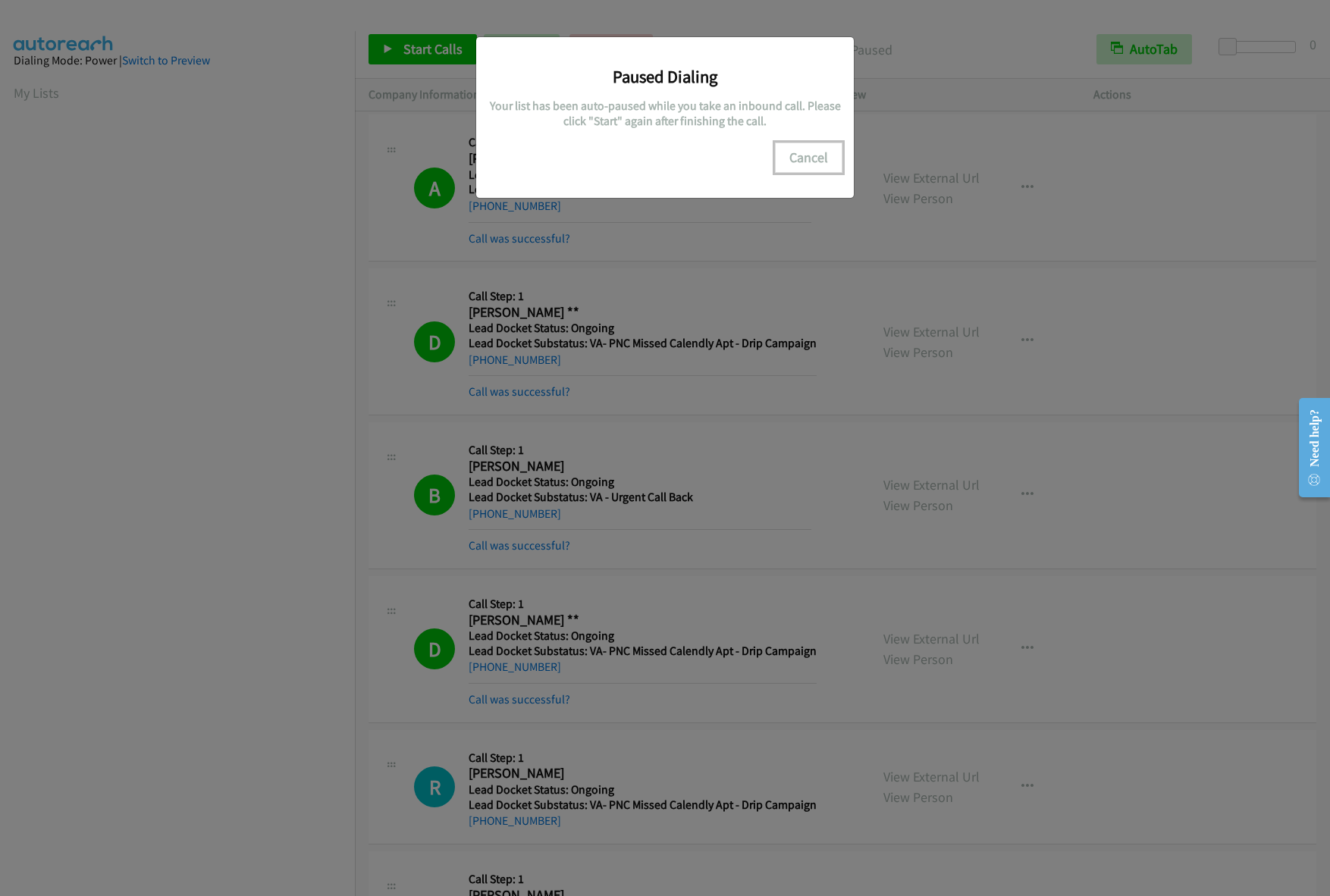
click at [805, 162] on button "Cancel" at bounding box center [809, 157] width 67 height 30
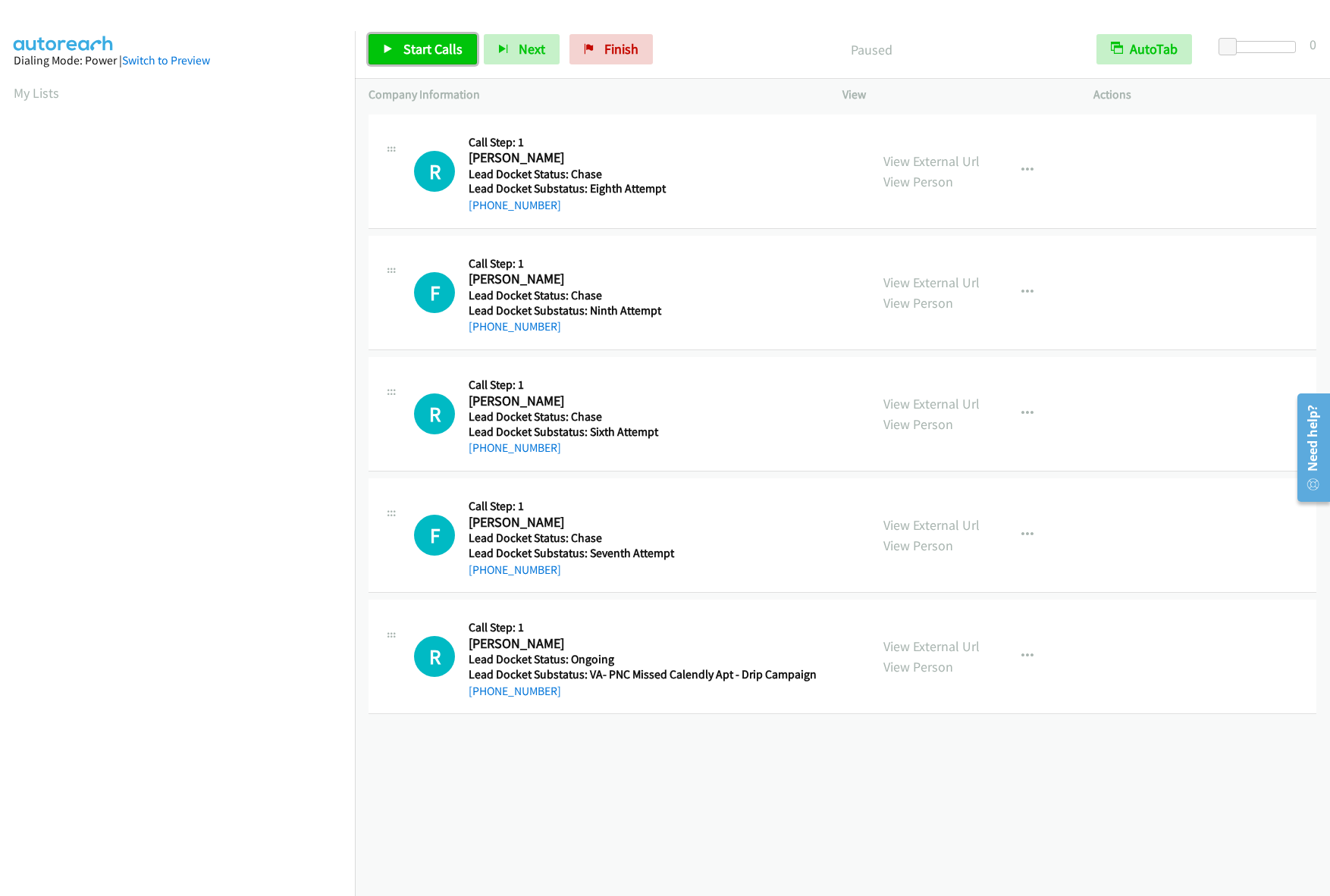
click at [412, 51] on span "Start Calls" at bounding box center [433, 49] width 59 height 18
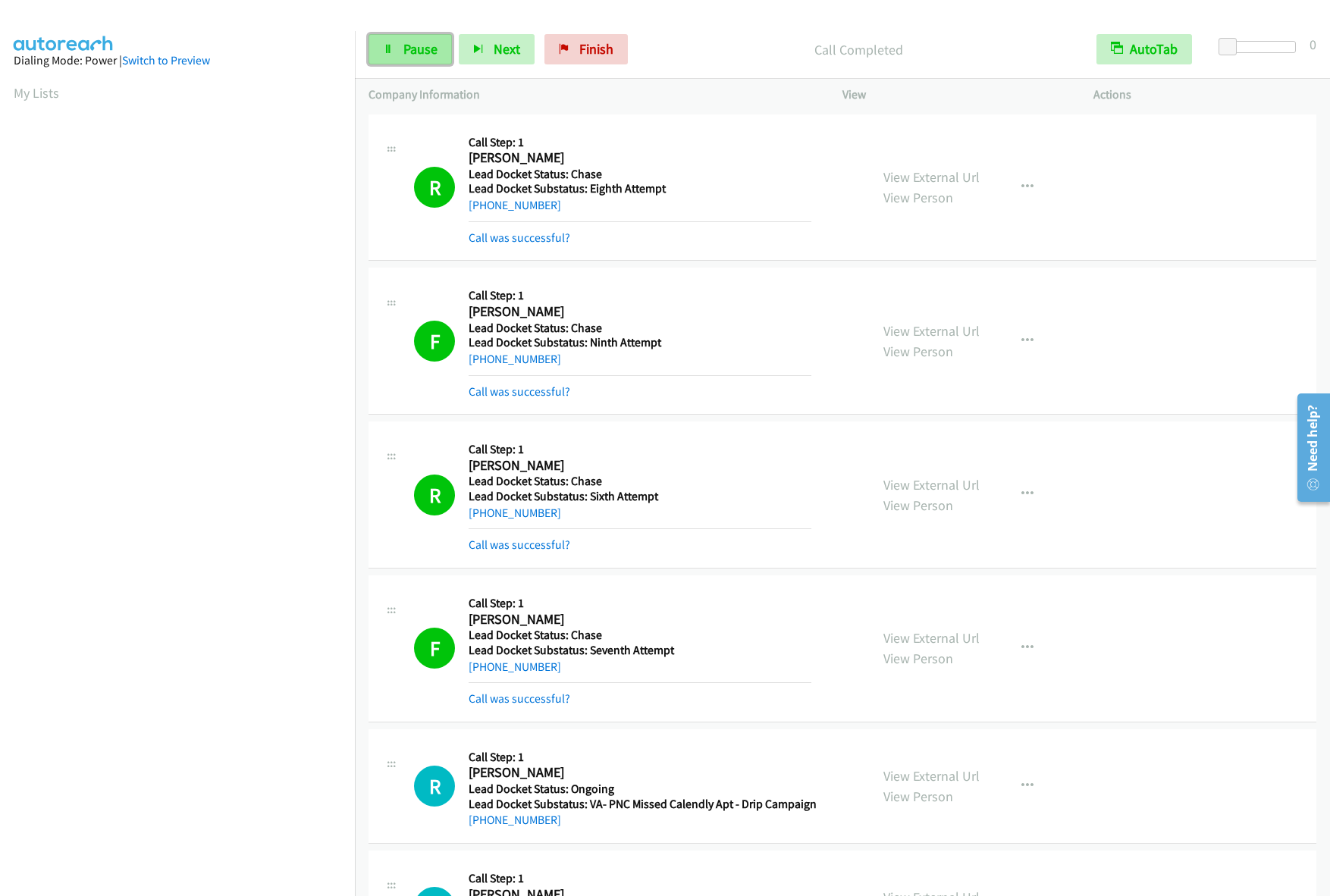
click at [387, 41] on link "Pause" at bounding box center [410, 49] width 83 height 30
click at [419, 56] on span "Start Calls" at bounding box center [433, 49] width 59 height 18
click at [421, 64] on link "Pause" at bounding box center [410, 49] width 83 height 30
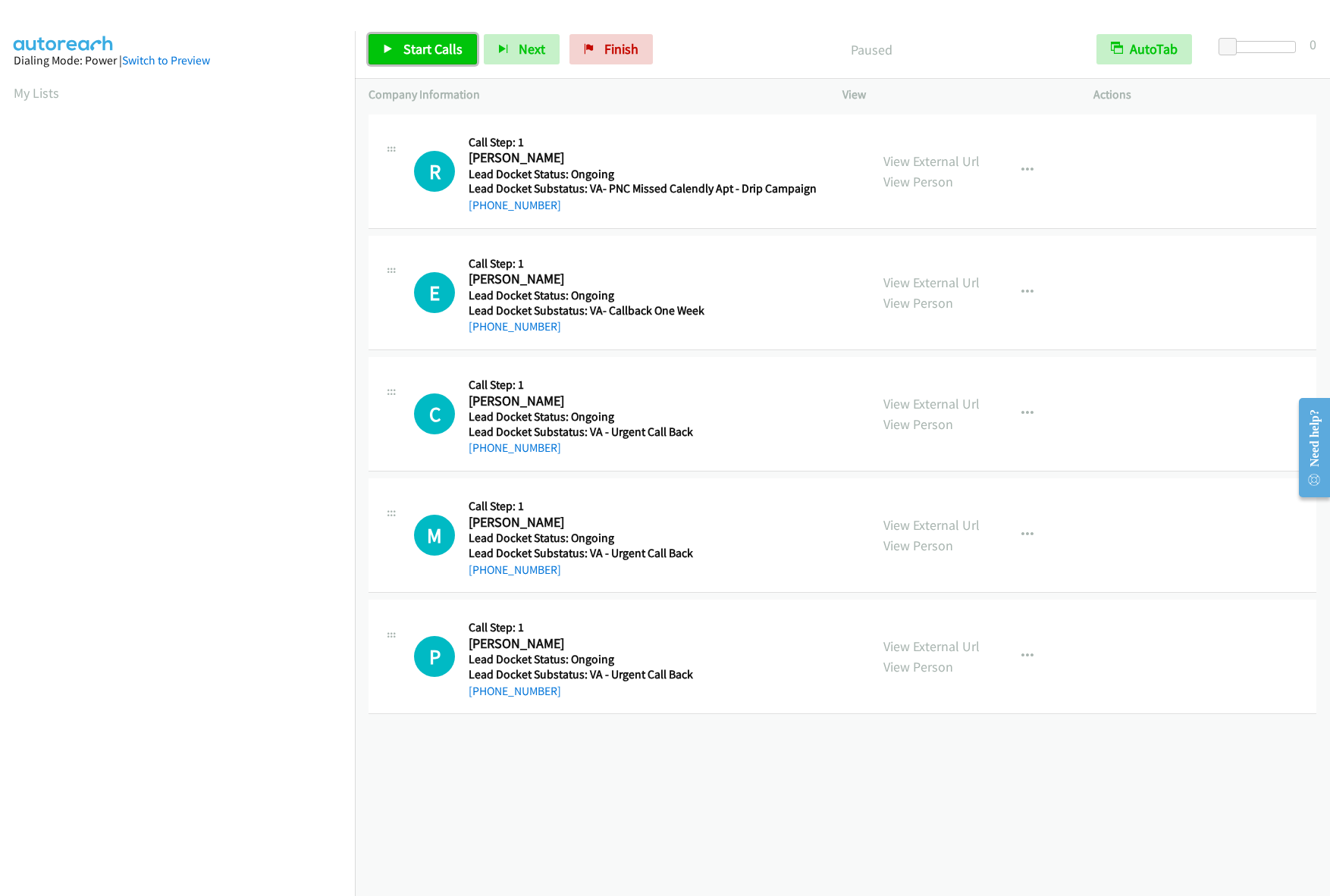
click at [409, 36] on link "Start Calls" at bounding box center [422, 49] width 109 height 30
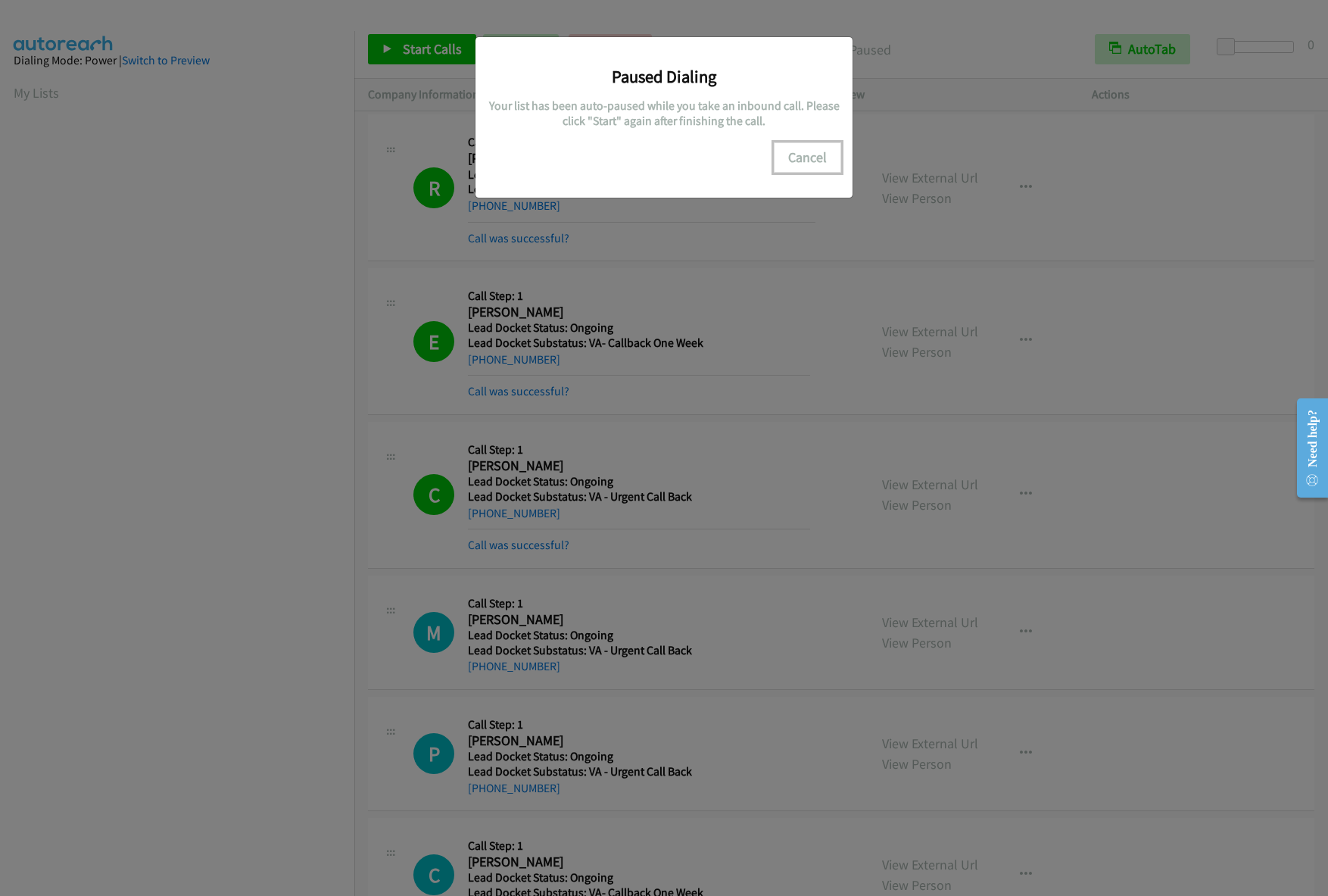
click at [808, 158] on button "Cancel" at bounding box center [808, 157] width 67 height 30
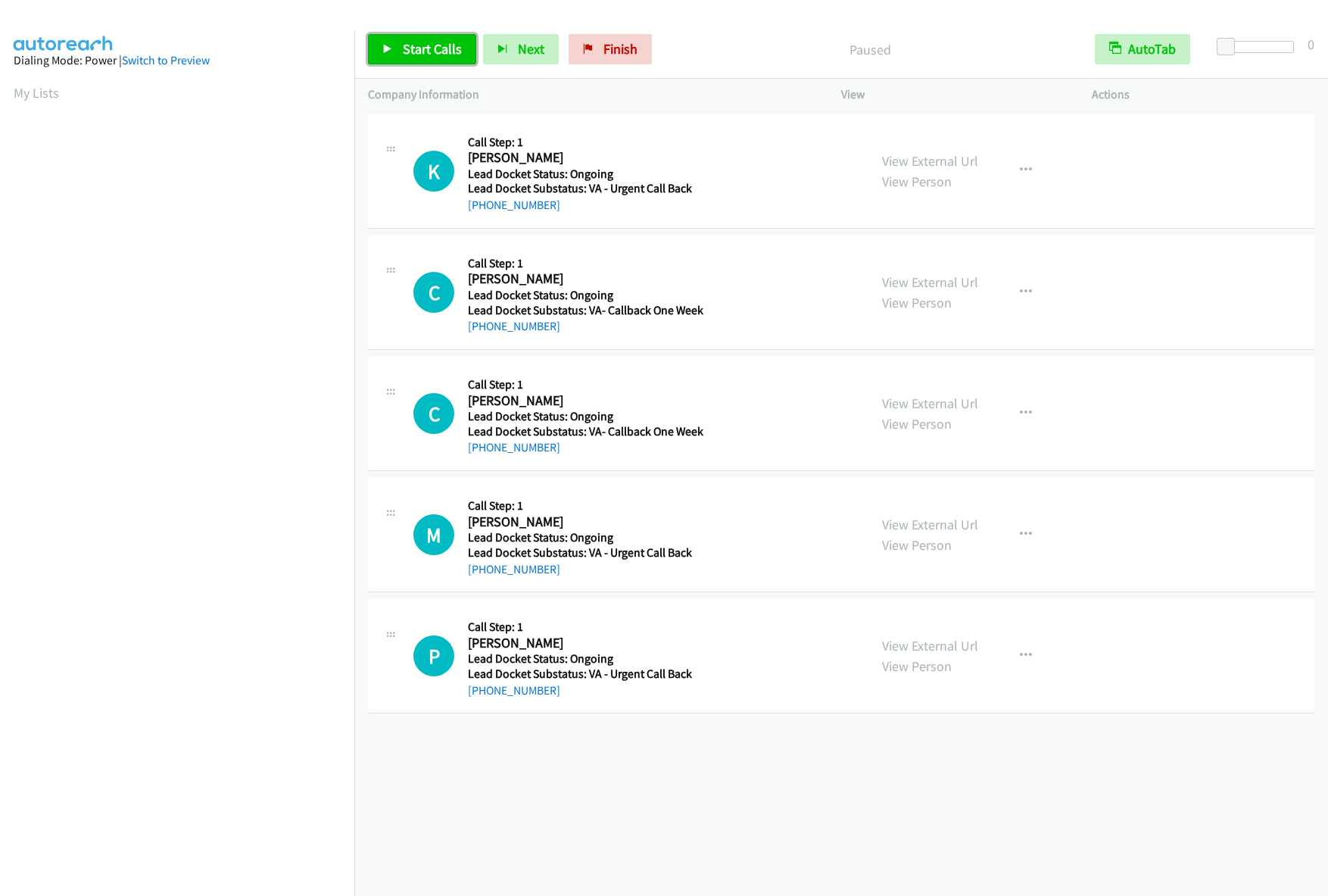
click at [433, 44] on span "Start Calls" at bounding box center [432, 49] width 59 height 18
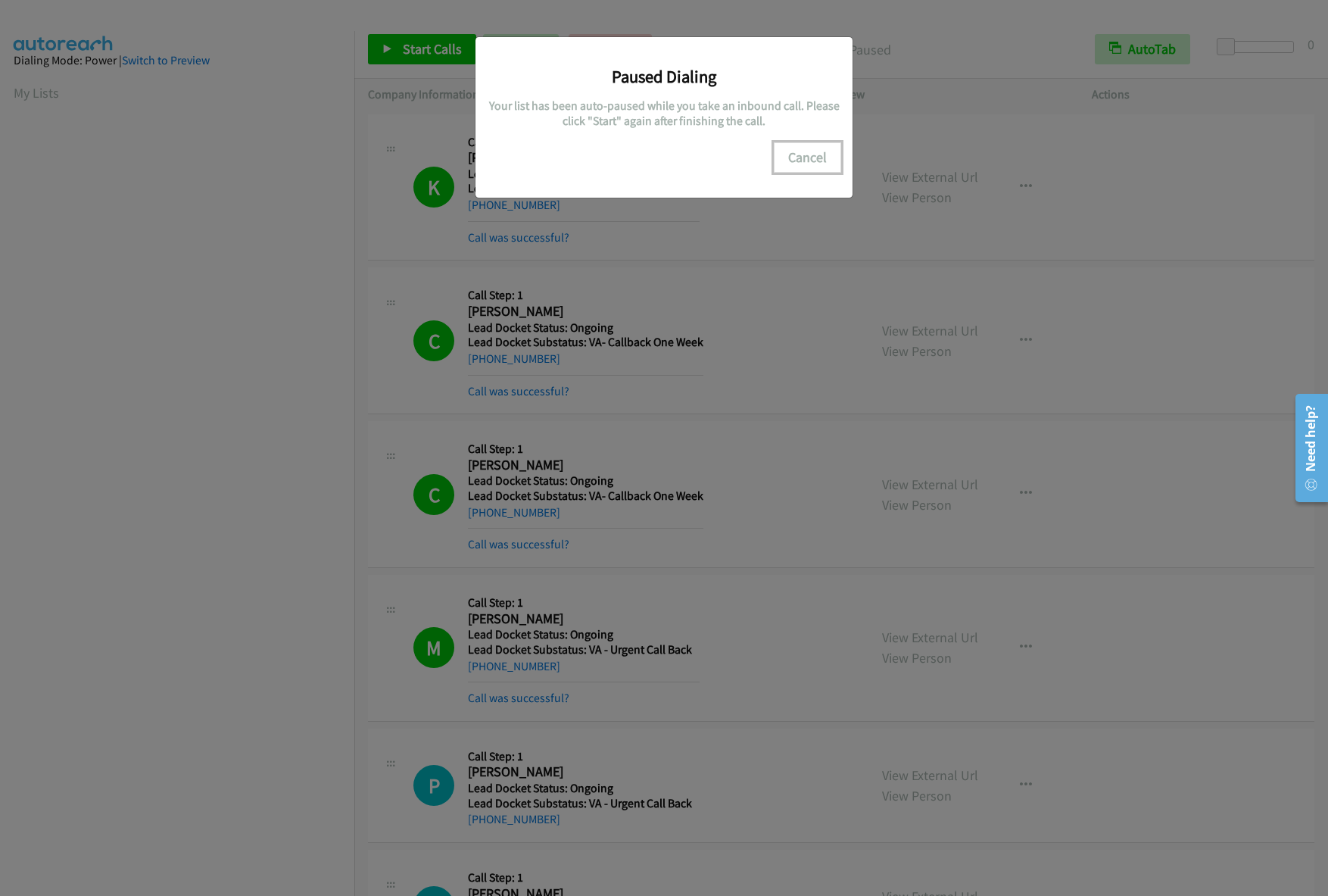
click at [817, 148] on button "Cancel" at bounding box center [808, 157] width 67 height 30
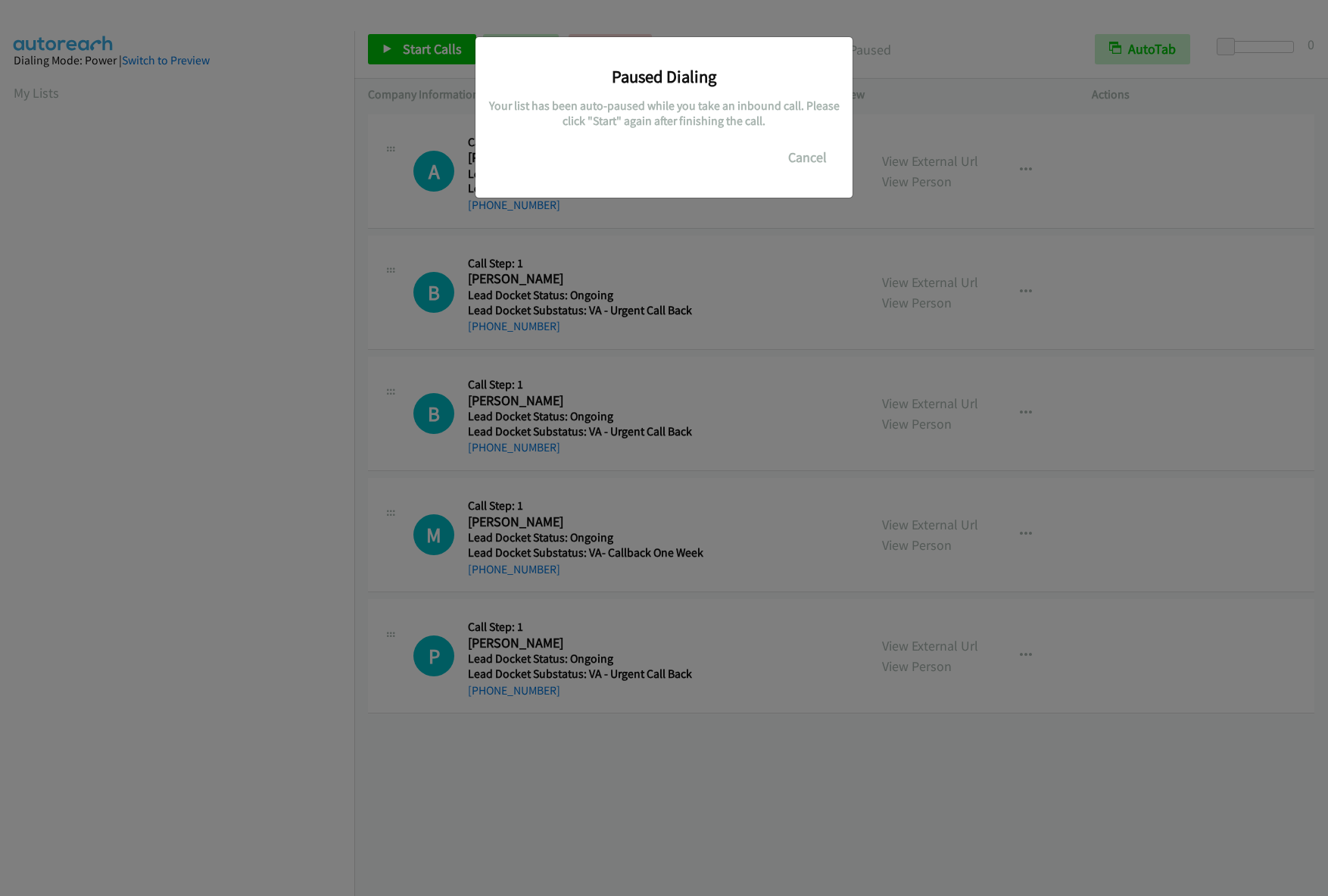
click at [415, 45] on body "Start Calls Pause Next Finish Paused AutoTab AutoTab 0 Company Information Info…" at bounding box center [664, 36] width 1328 height 72
click at [809, 155] on button "Cancel" at bounding box center [808, 157] width 67 height 30
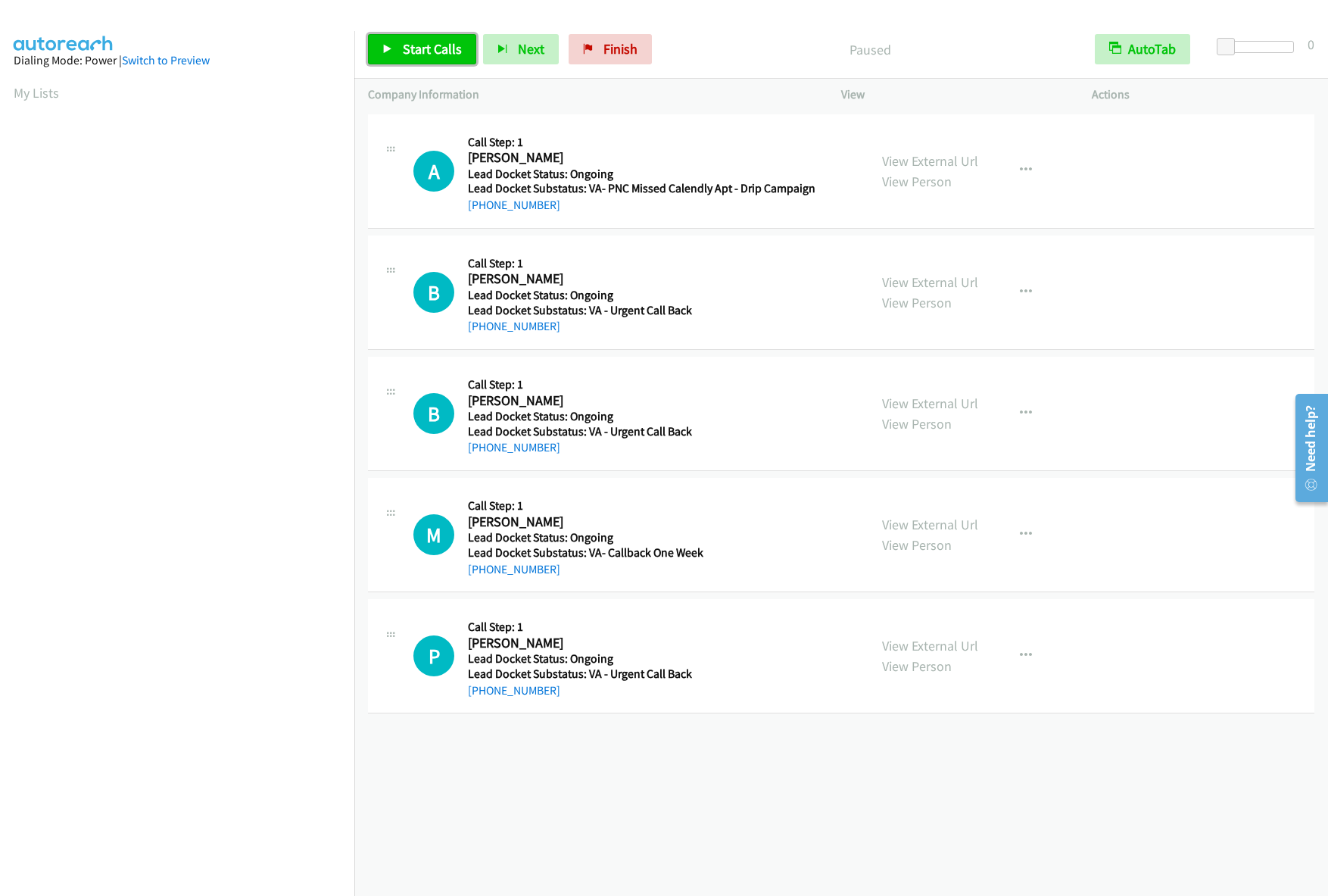
click at [392, 51] on icon at bounding box center [388, 50] width 11 height 11
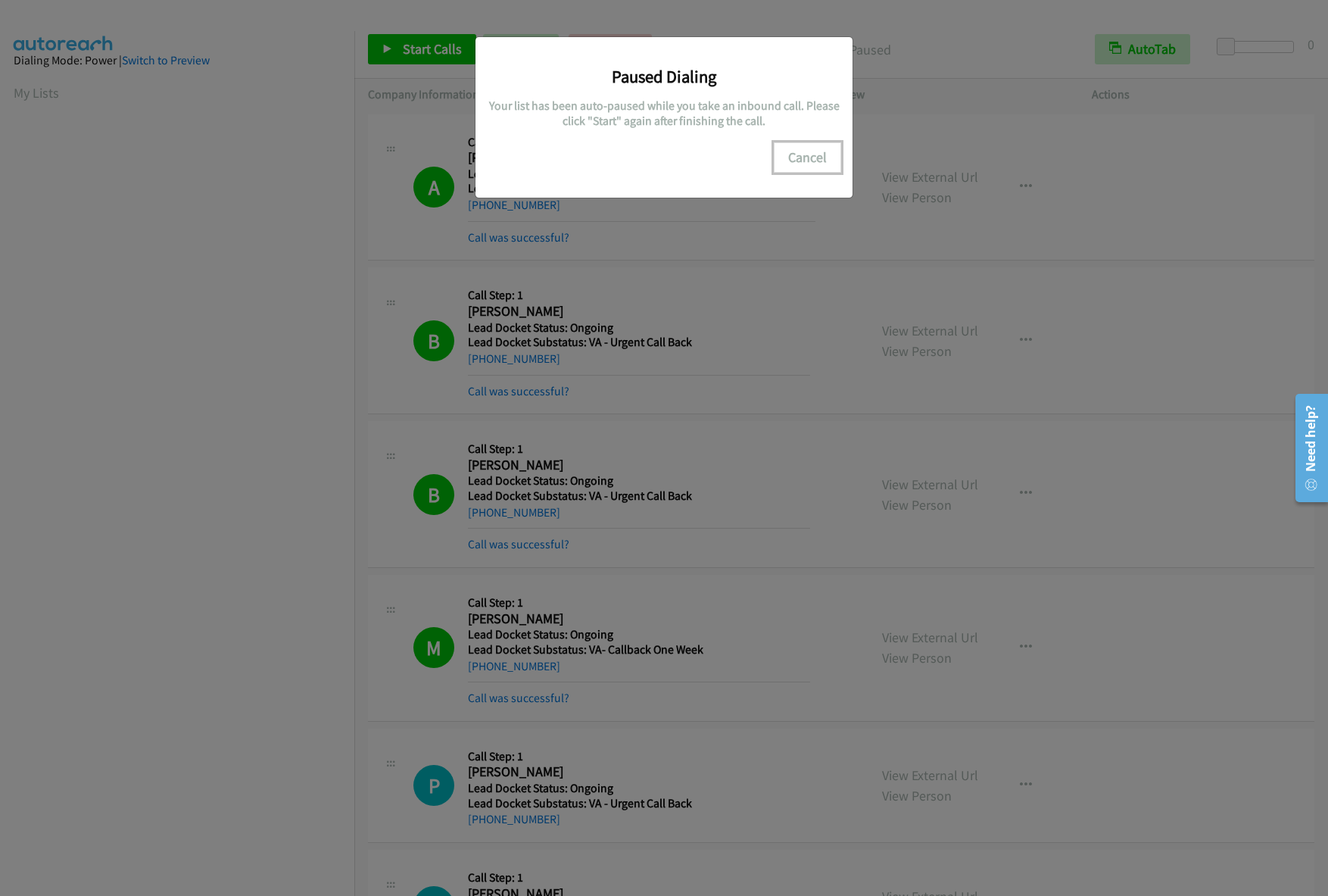
click at [821, 154] on button "Cancel" at bounding box center [808, 157] width 67 height 30
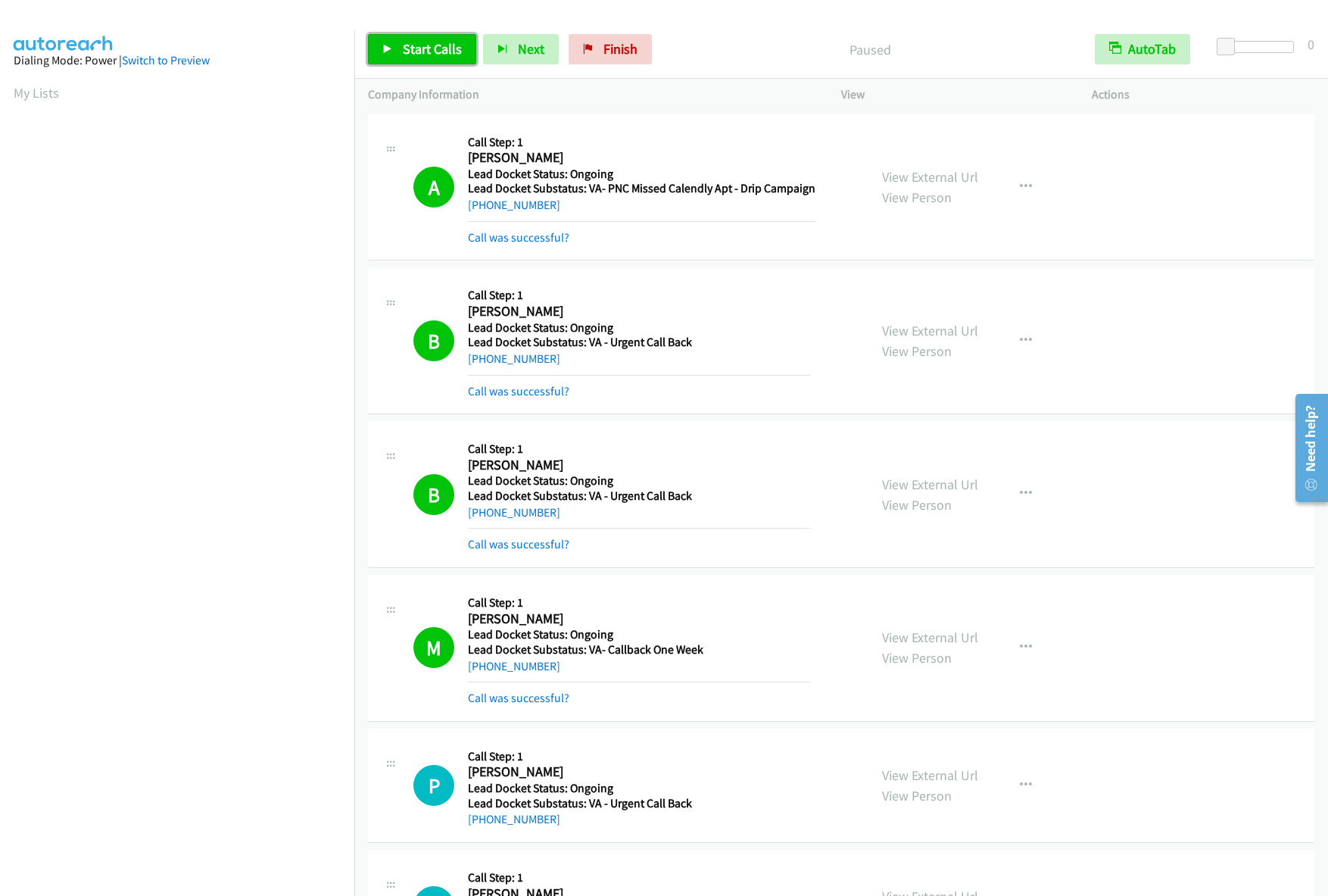
click at [405, 46] on span "Start Calls" at bounding box center [432, 49] width 59 height 18
click at [422, 46] on span "Pause" at bounding box center [420, 49] width 34 height 18
click at [421, 51] on span "Start Calls" at bounding box center [432, 49] width 59 height 18
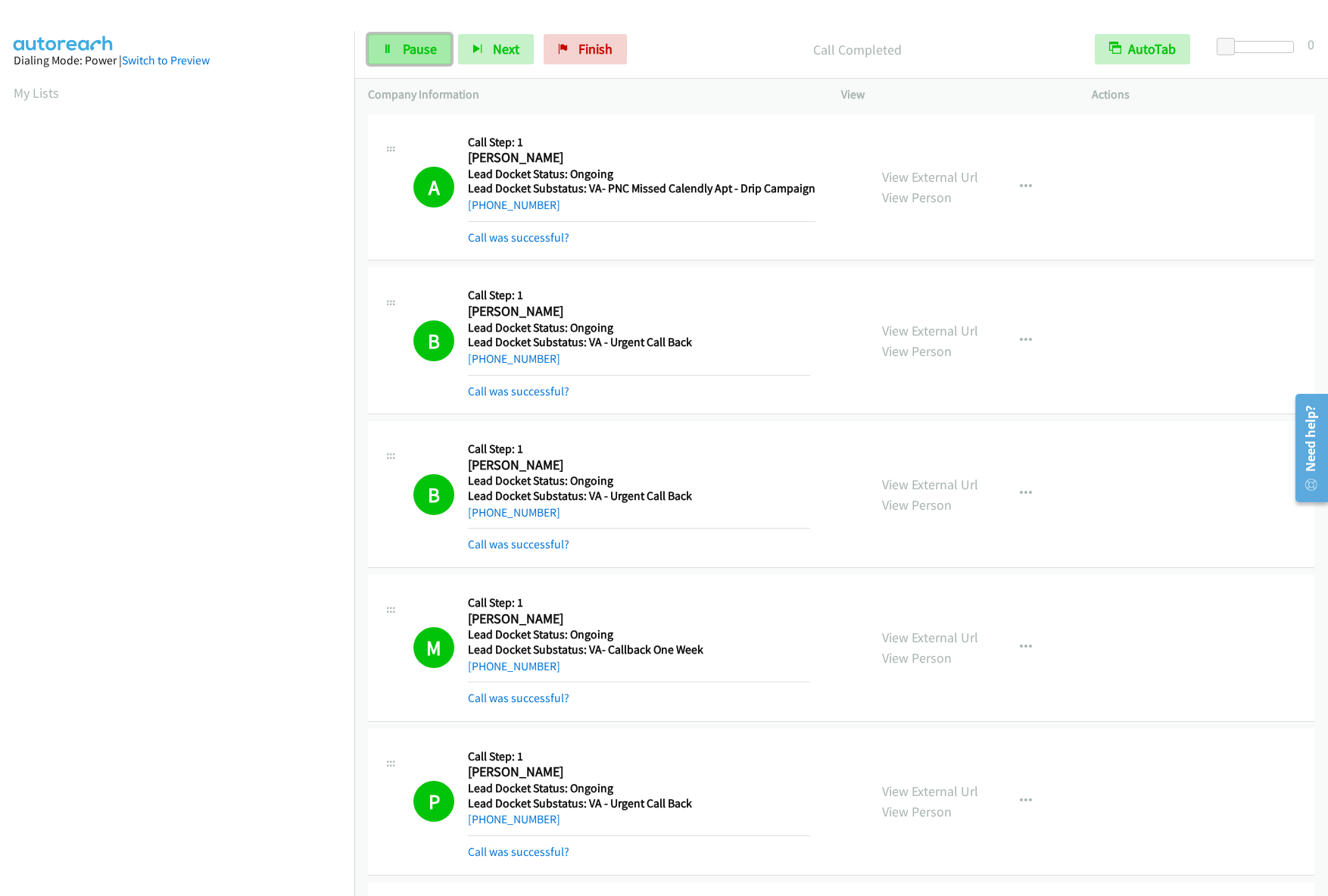
click at [421, 35] on link "Pause" at bounding box center [409, 49] width 83 height 30
click at [402, 62] on link "Start Calls" at bounding box center [422, 49] width 108 height 30
click at [384, 45] on icon at bounding box center [388, 50] width 11 height 11
click at [386, 45] on icon at bounding box center [388, 50] width 11 height 11
click at [412, 39] on link "Pause" at bounding box center [409, 49] width 83 height 30
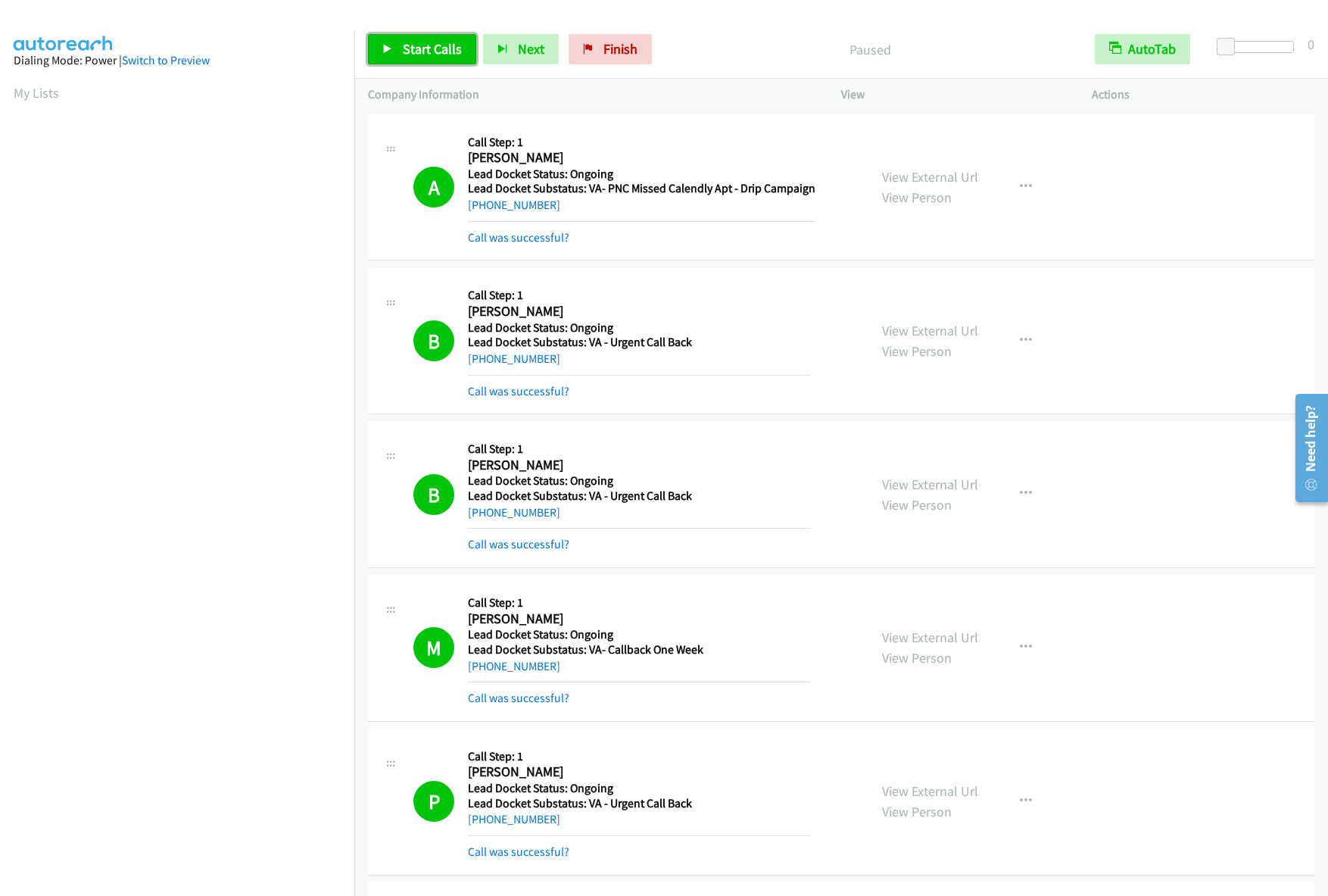
click at [397, 47] on link "Start Calls" at bounding box center [422, 49] width 108 height 30
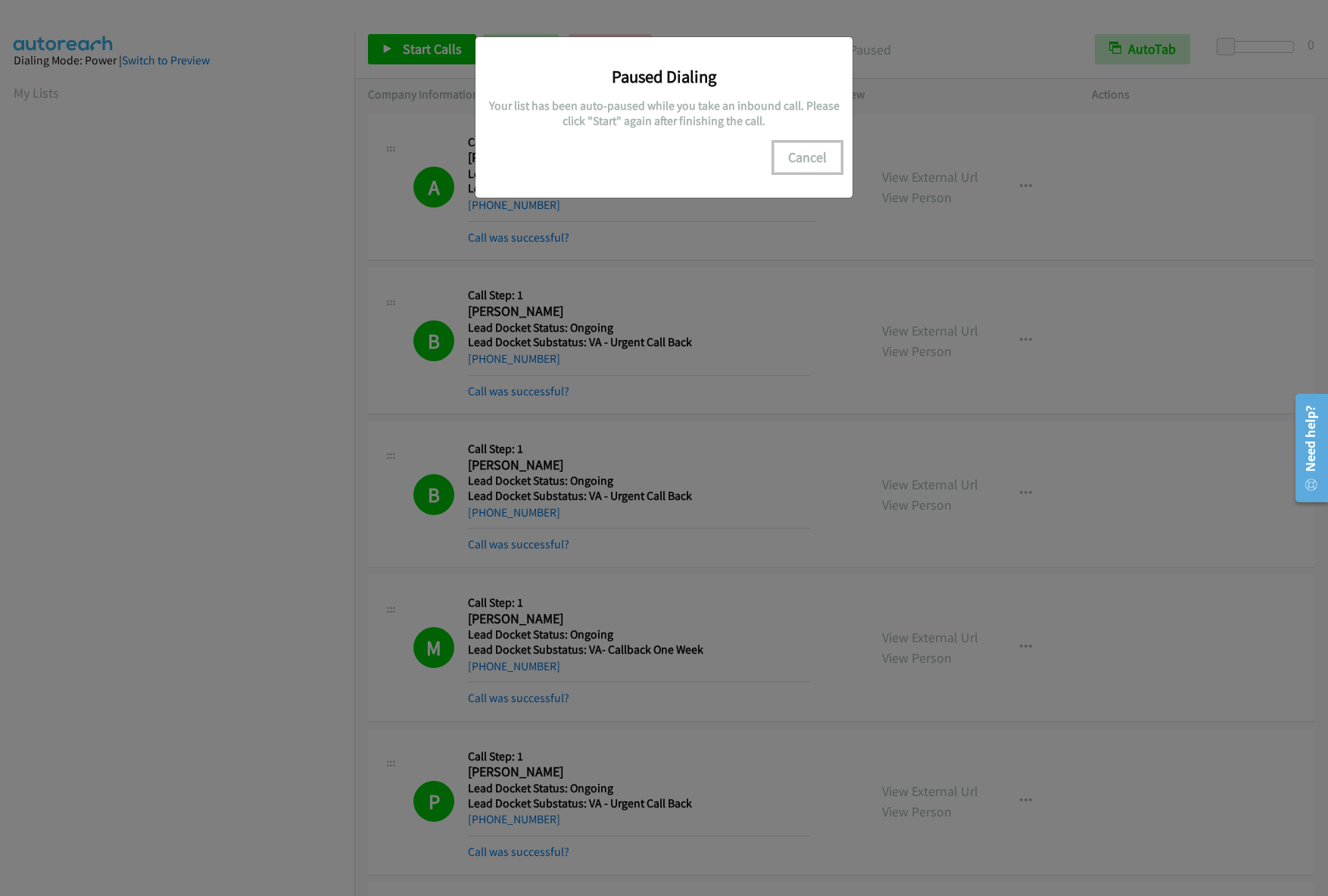
click at [793, 166] on button "Cancel" at bounding box center [808, 157] width 67 height 30
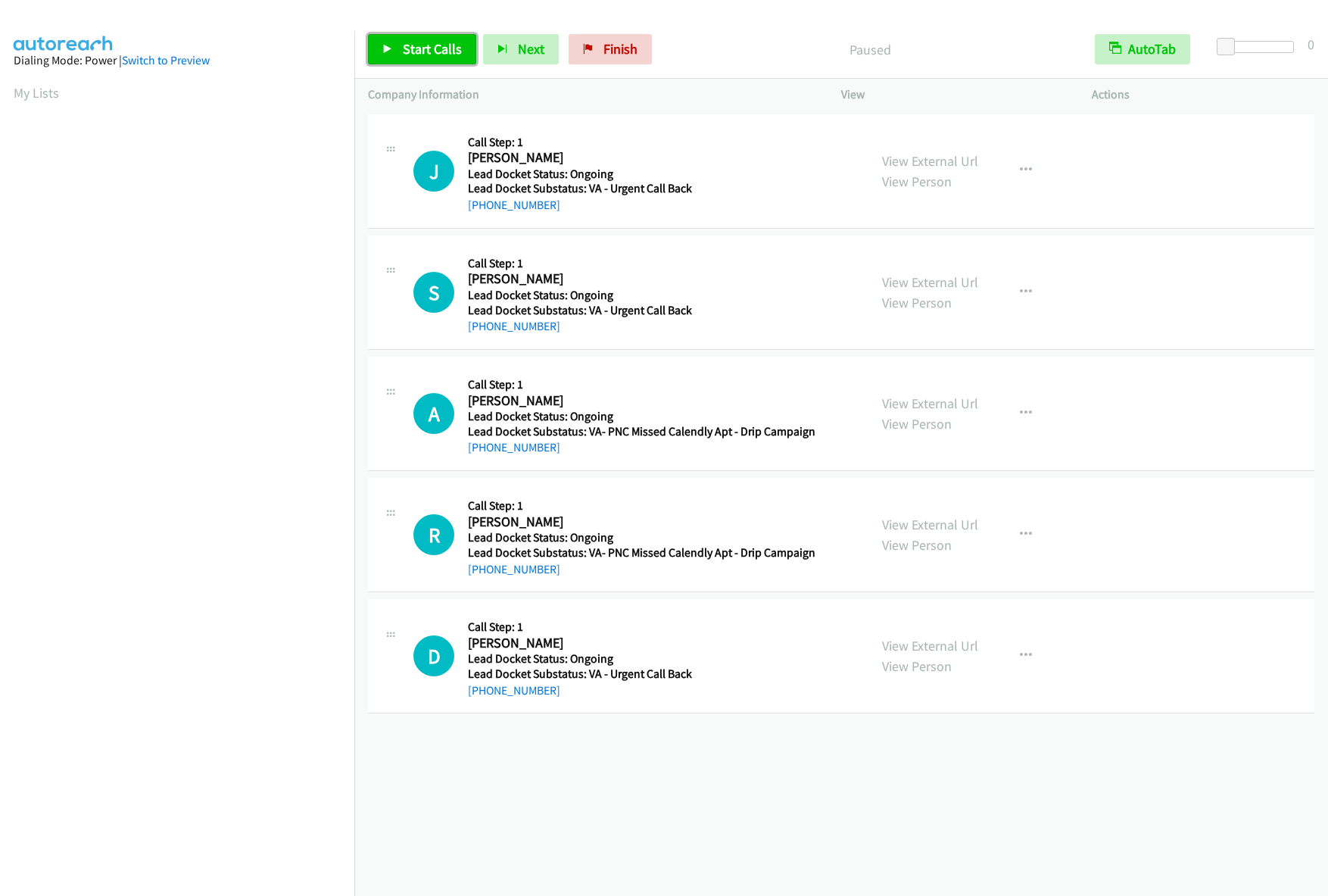
click at [407, 43] on span "Start Calls" at bounding box center [432, 49] width 59 height 18
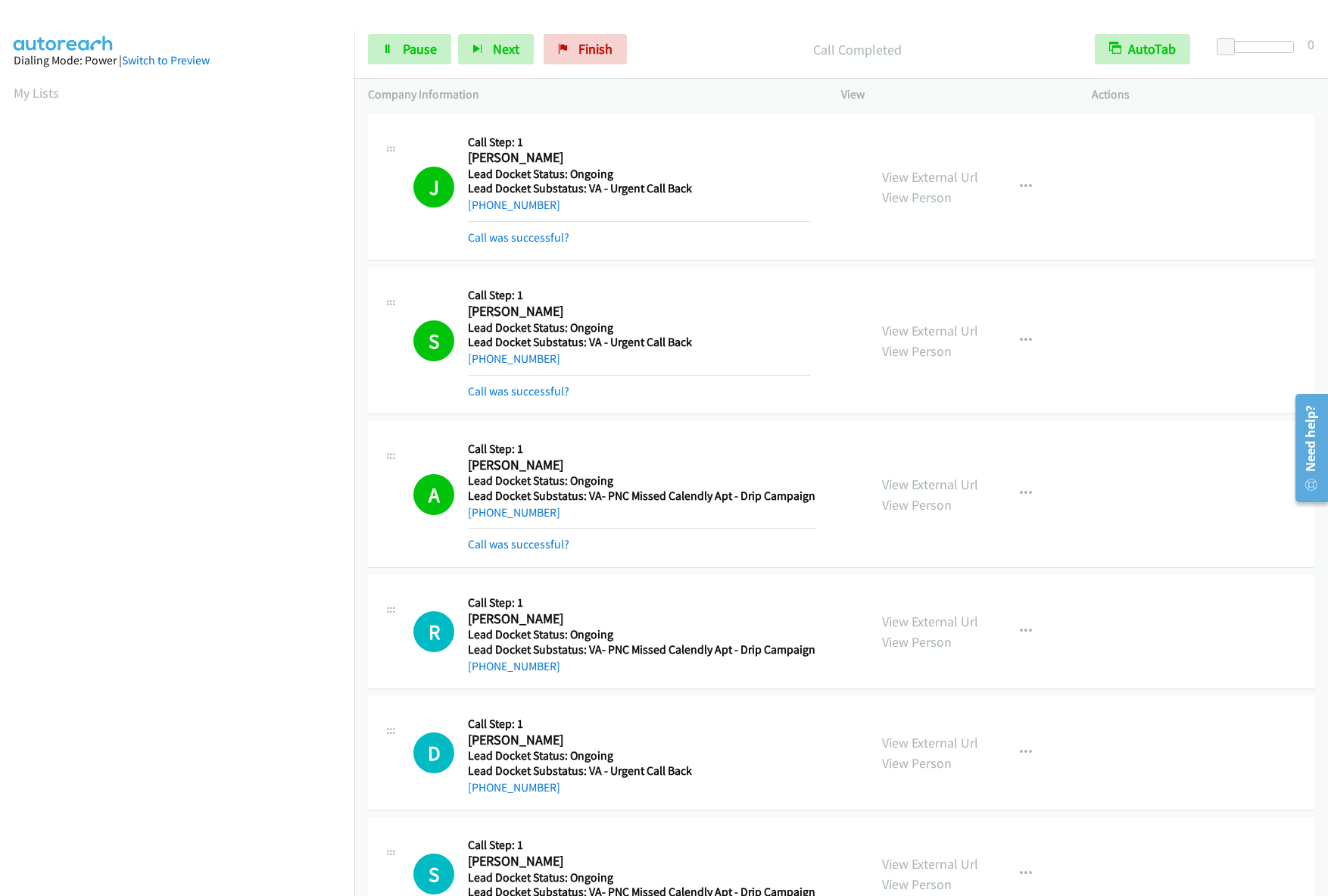
click at [1194, 250] on div "J Callback Scheduled Call Step: 1 [PERSON_NAME] America/[GEOGRAPHIC_DATA] Lead …" at bounding box center [840, 188] width 946 height 147
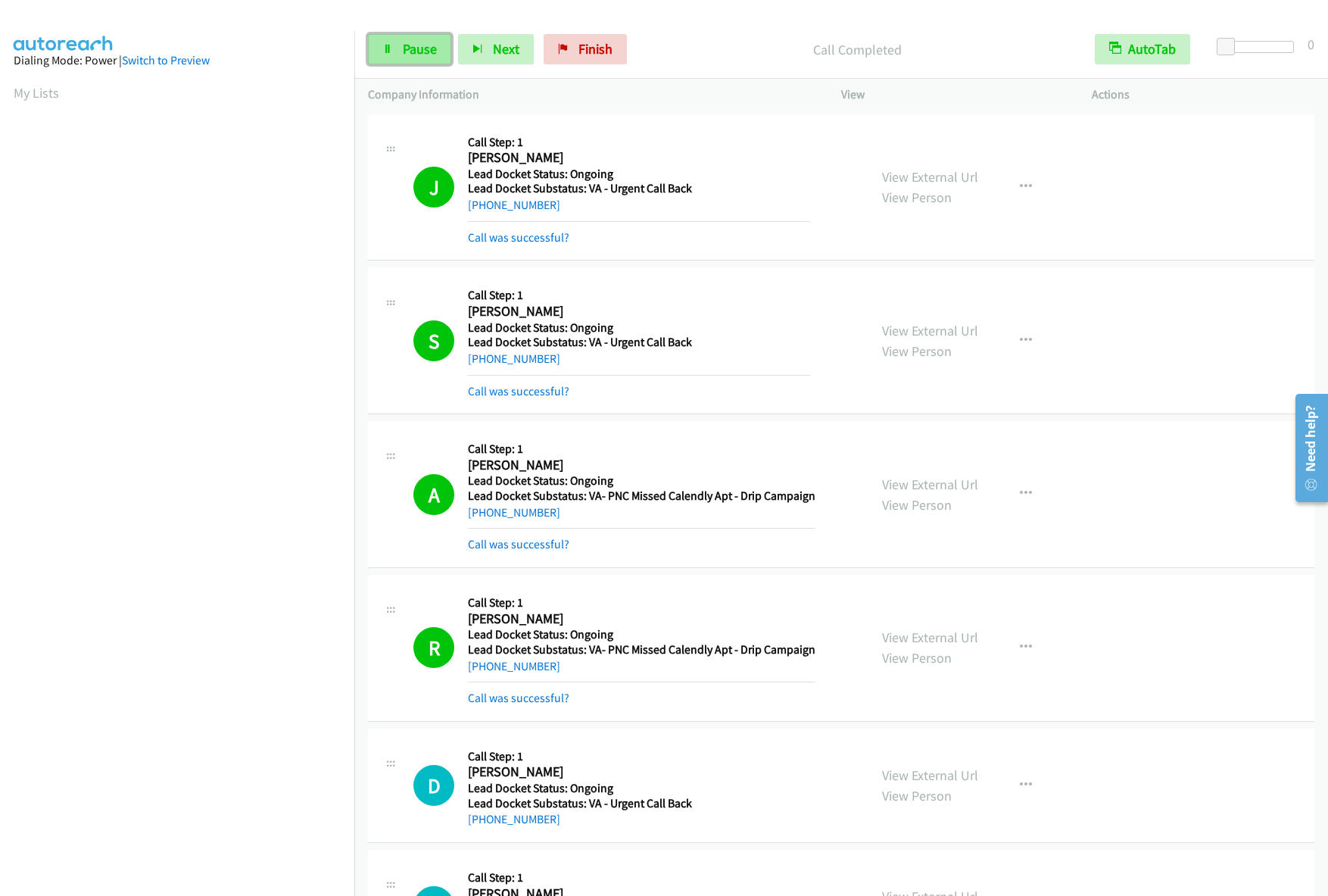
click at [387, 56] on link "Pause" at bounding box center [409, 49] width 83 height 30
click at [408, 62] on link "Start Calls" at bounding box center [422, 49] width 108 height 30
click at [408, 46] on span "Pause" at bounding box center [420, 49] width 34 height 18
click at [1105, 567] on div "A Callback Scheduled Call Step: 1 [PERSON_NAME] America/New_York Lead Docket St…" at bounding box center [840, 494] width 946 height 147
click at [436, 37] on link "Start Calls" at bounding box center [422, 49] width 108 height 30
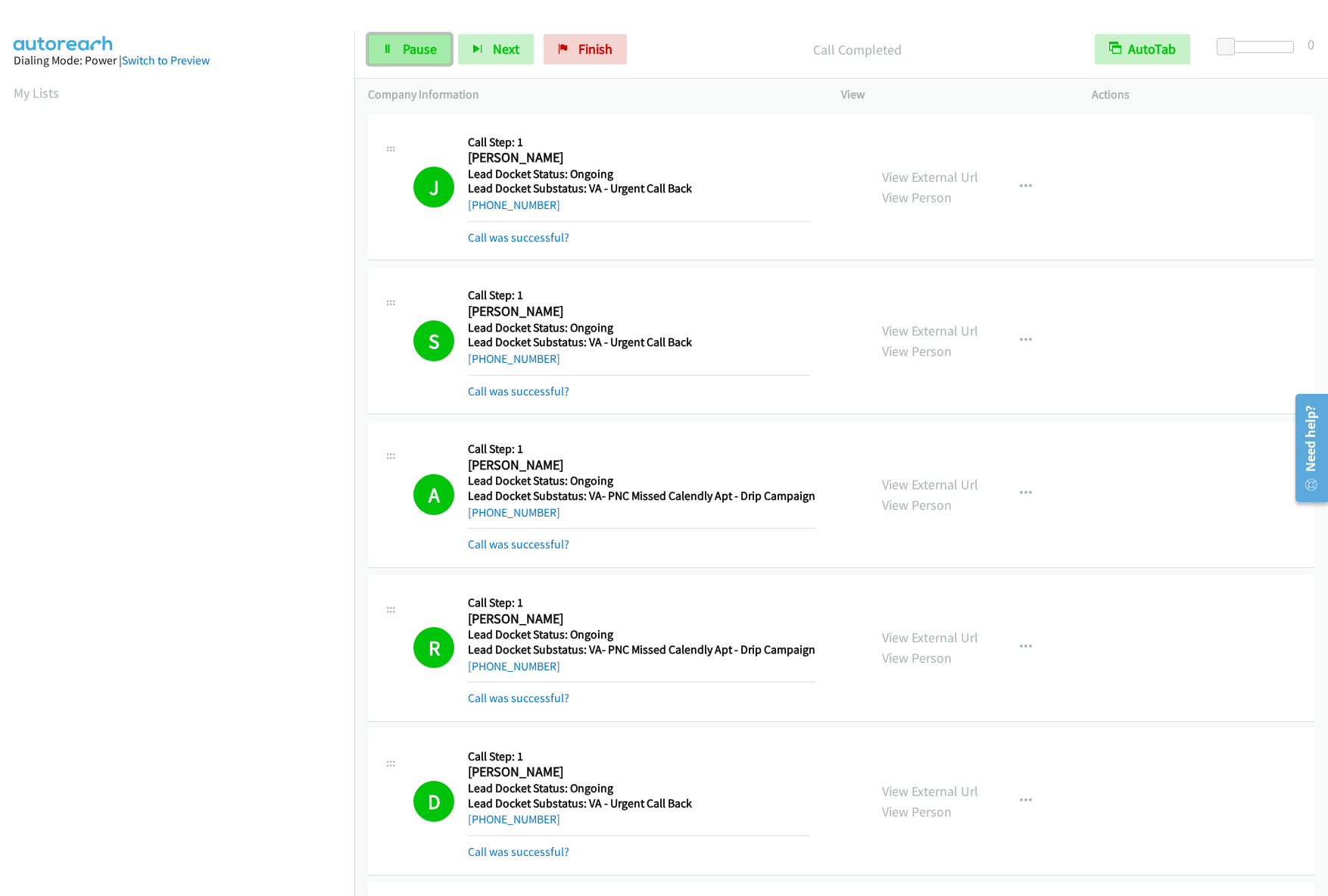
click at [408, 50] on span "Pause" at bounding box center [420, 49] width 34 height 18
click at [423, 53] on span "Start Calls" at bounding box center [432, 49] width 59 height 18
click at [426, 49] on span "Pause" at bounding box center [420, 49] width 34 height 18
click at [420, 48] on span "Start Calls" at bounding box center [432, 49] width 59 height 18
click at [390, 45] on icon at bounding box center [388, 50] width 11 height 11
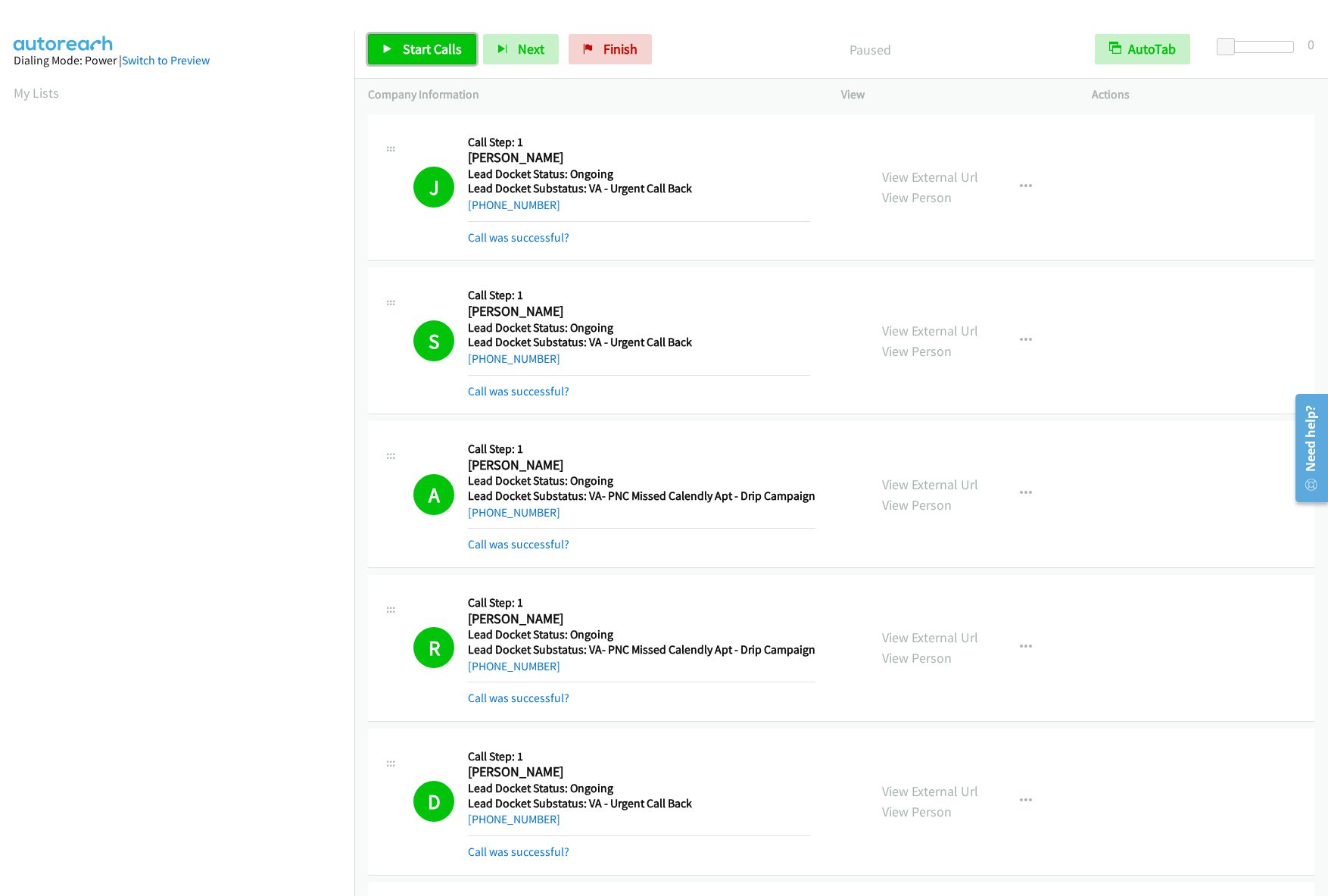
click at [403, 56] on span "Start Calls" at bounding box center [432, 49] width 59 height 18
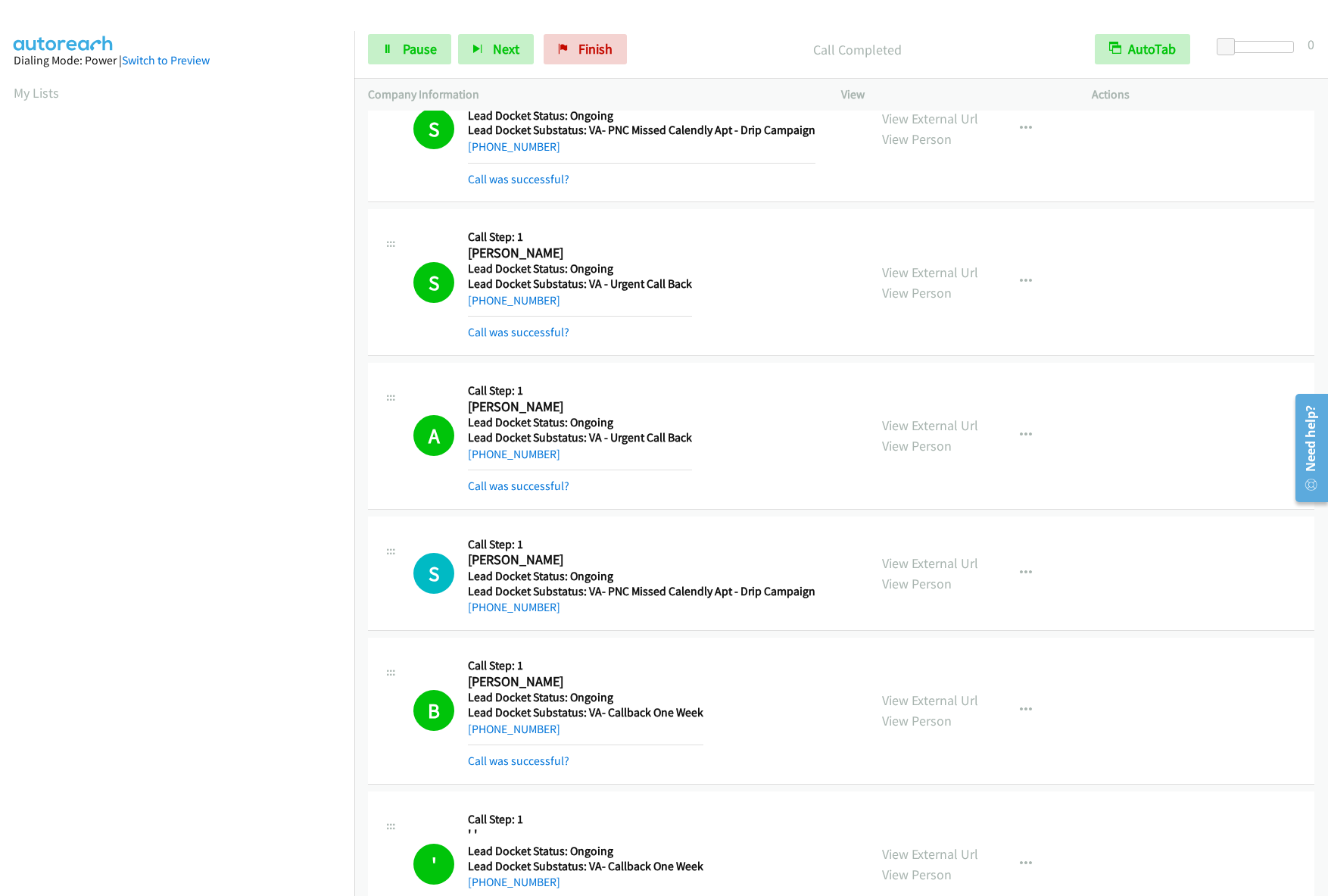
scroll to position [2686, 0]
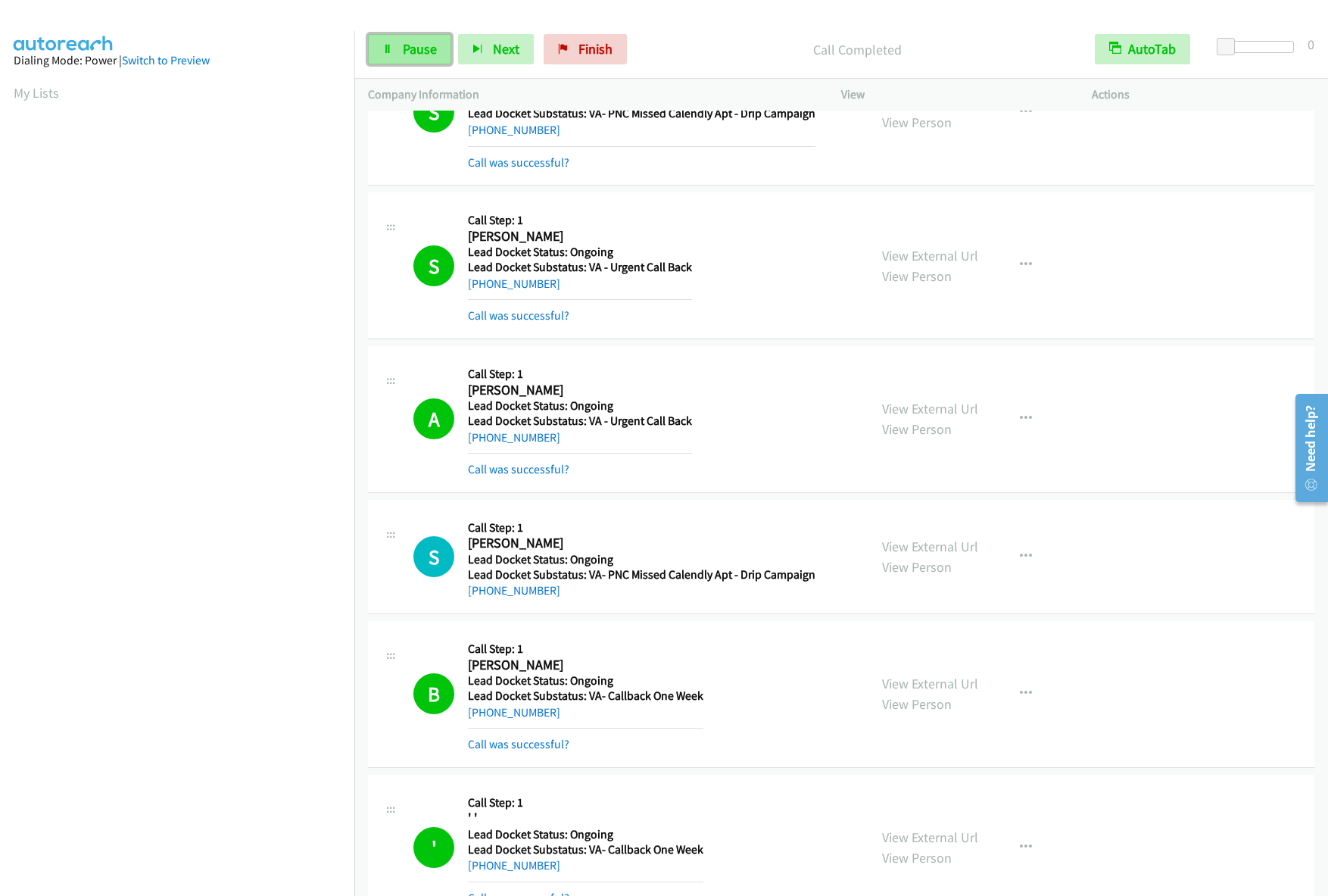
click at [408, 50] on span "Pause" at bounding box center [420, 49] width 34 height 18
click at [418, 42] on span "Start Calls" at bounding box center [432, 49] width 59 height 18
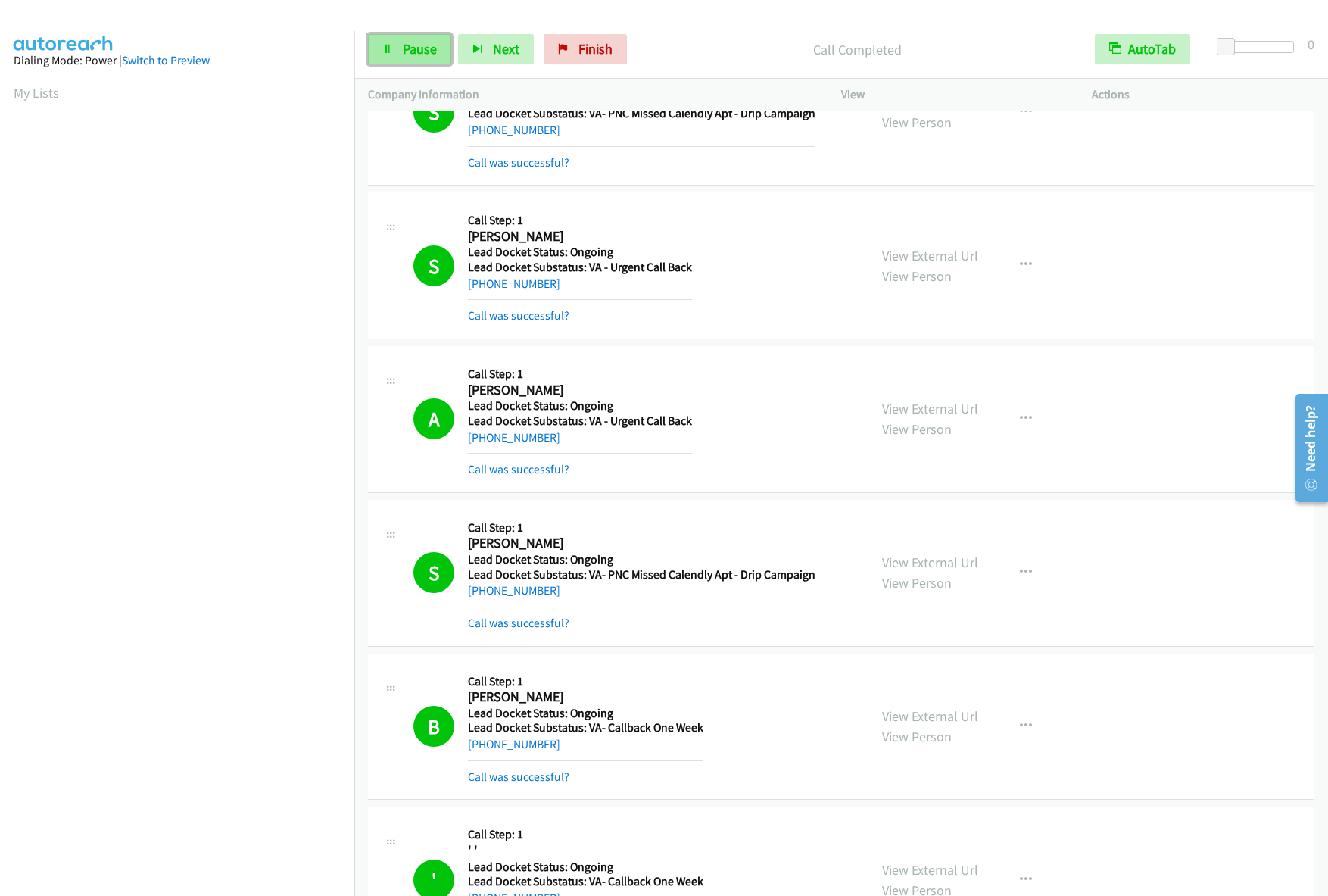
click at [389, 48] on icon at bounding box center [388, 50] width 11 height 11
click at [414, 49] on span "Start Calls" at bounding box center [432, 49] width 59 height 18
click at [411, 43] on span "Pause" at bounding box center [420, 49] width 34 height 18
click at [422, 52] on span "Start Calls" at bounding box center [432, 49] width 59 height 18
click at [394, 53] on link "Pause" at bounding box center [409, 49] width 83 height 30
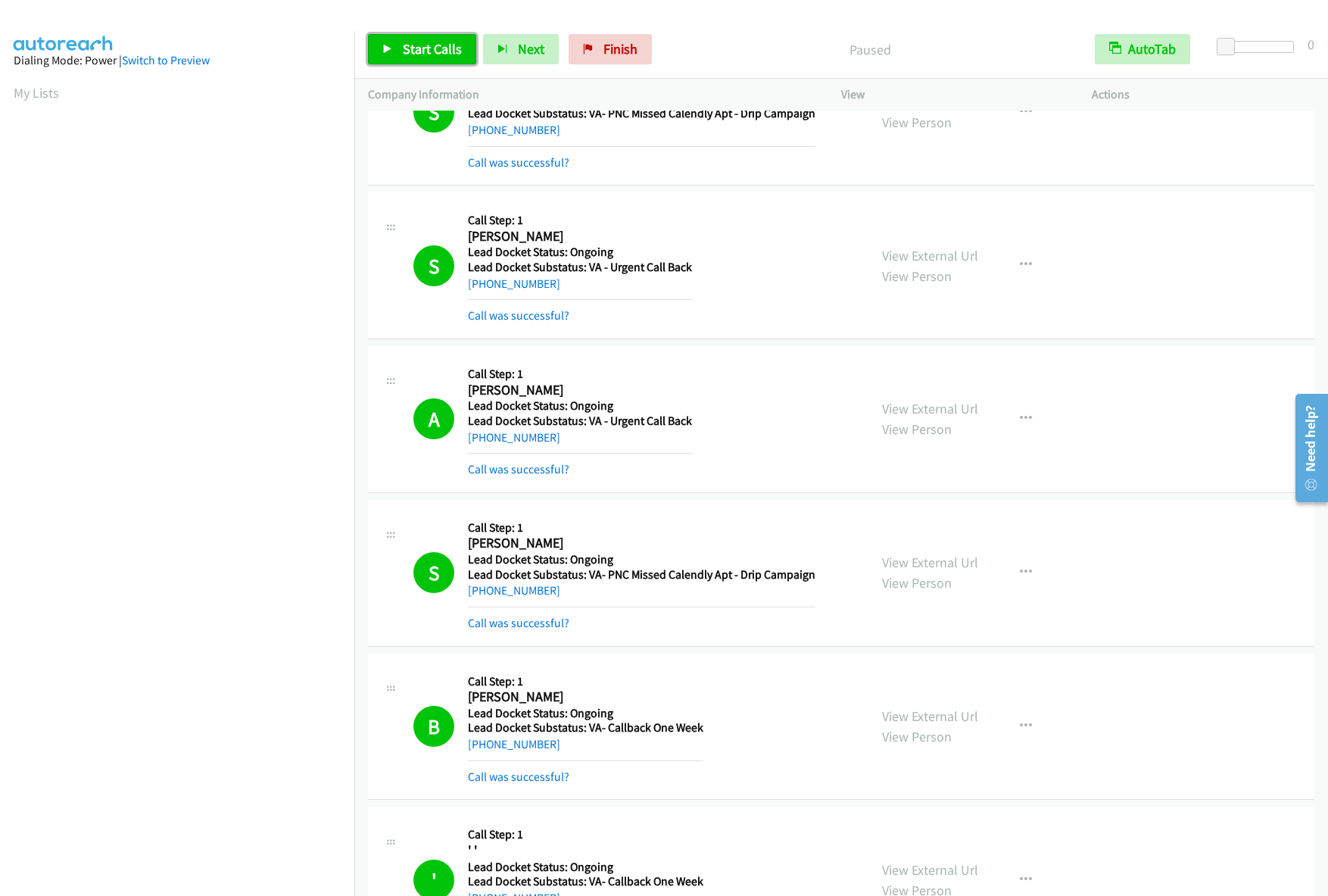
click at [400, 53] on link "Start Calls" at bounding box center [422, 49] width 108 height 30
click at [400, 46] on link "Pause" at bounding box center [409, 49] width 83 height 30
click at [608, 50] on span "Finish" at bounding box center [620, 49] width 34 height 18
